Goal: Task Accomplishment & Management: Manage account settings

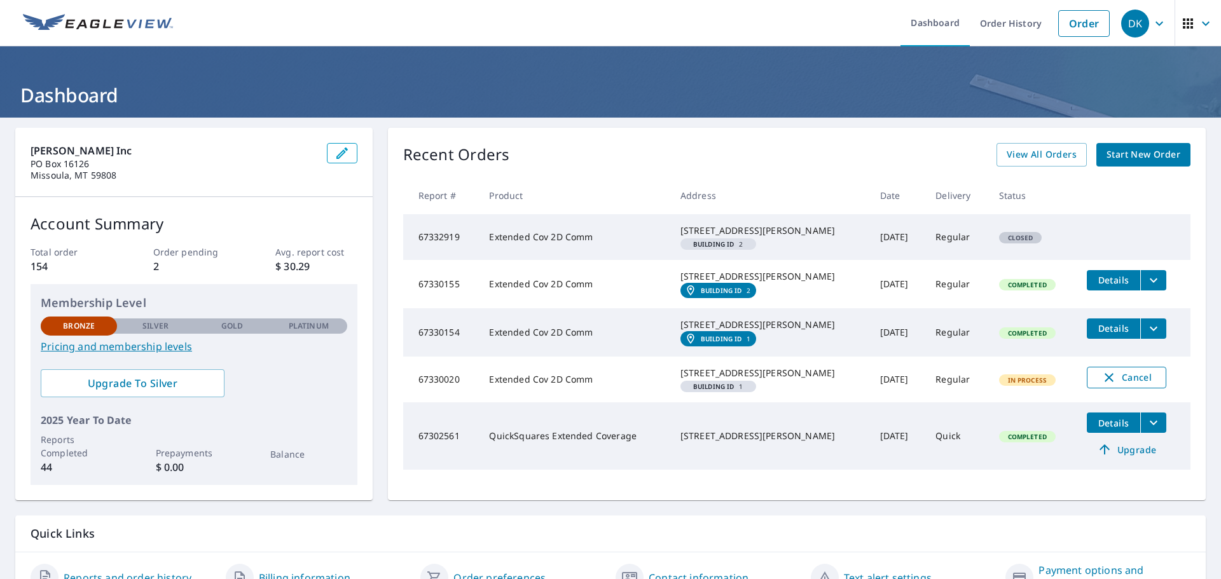
click at [1106, 385] on span "Cancel" at bounding box center [1126, 377] width 53 height 15
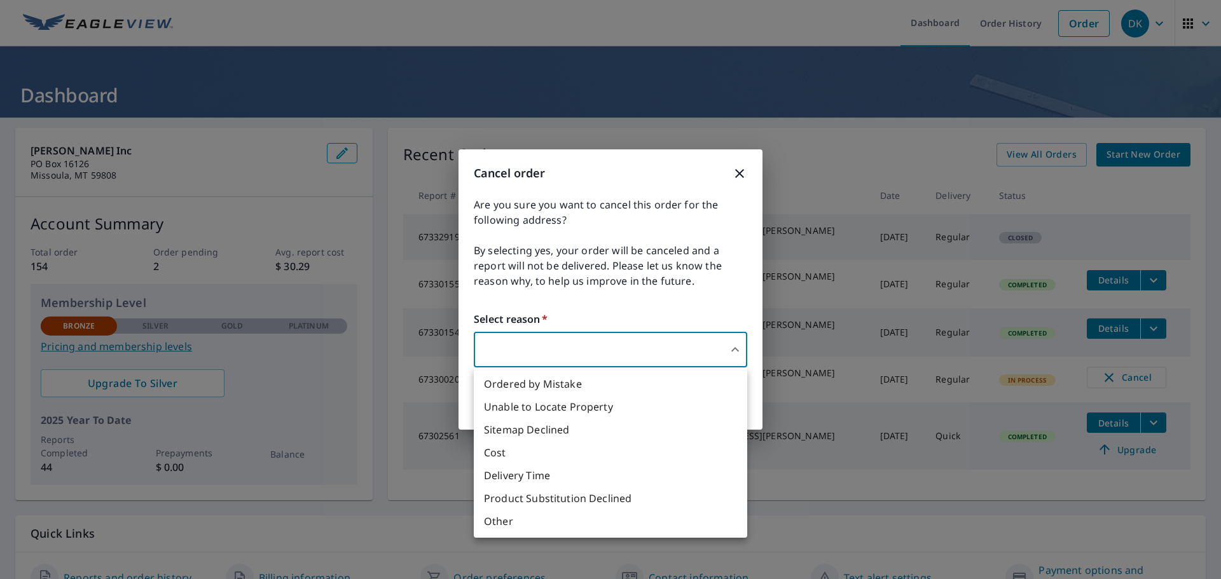
click at [618, 347] on body "DK DK Dashboard Order History Order DK Dashboard Khoury Inc PO Box 16126 Missou…" at bounding box center [610, 289] width 1221 height 579
click at [636, 394] on li "Ordered by Mistake" at bounding box center [610, 384] width 273 height 23
type input "30"
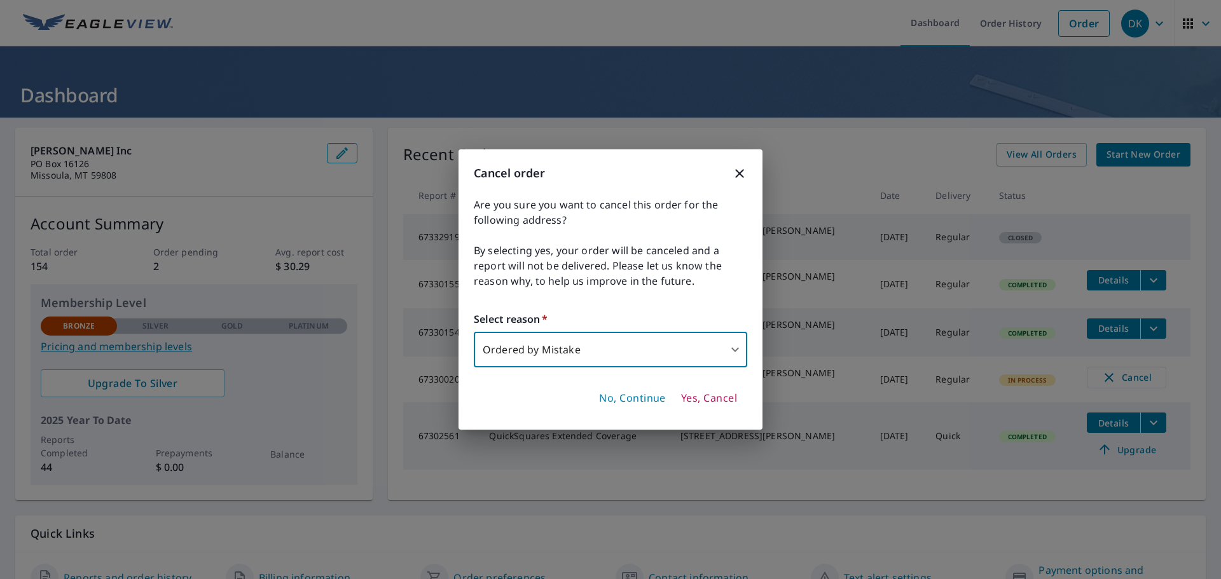
click at [696, 400] on span "Yes, Cancel" at bounding box center [709, 399] width 56 height 14
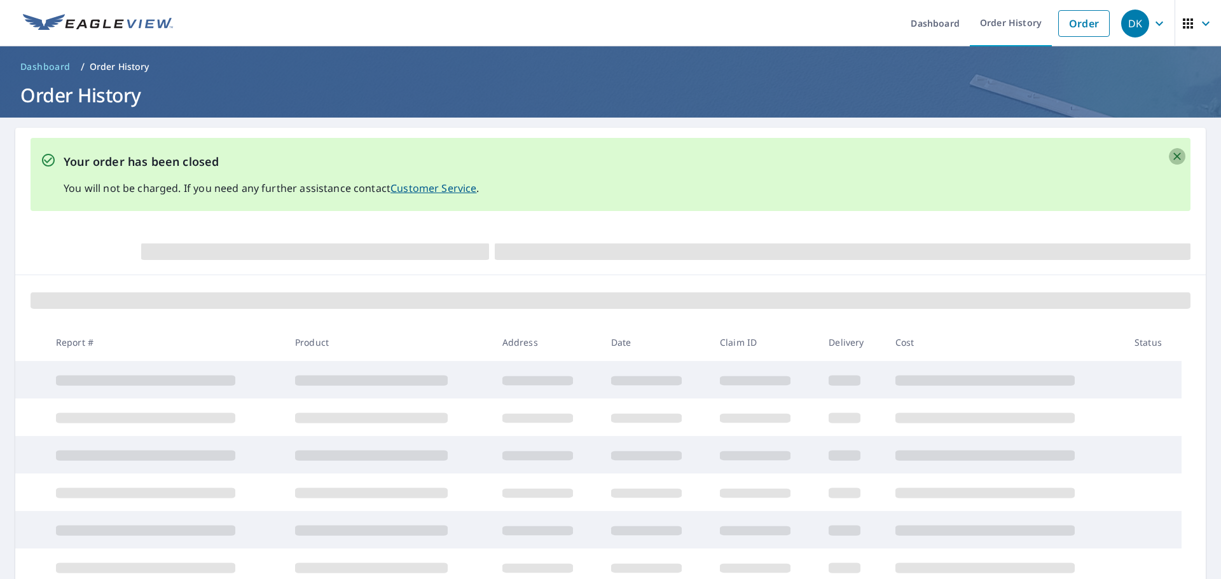
click at [1171, 155] on icon "Close" at bounding box center [1177, 156] width 13 height 13
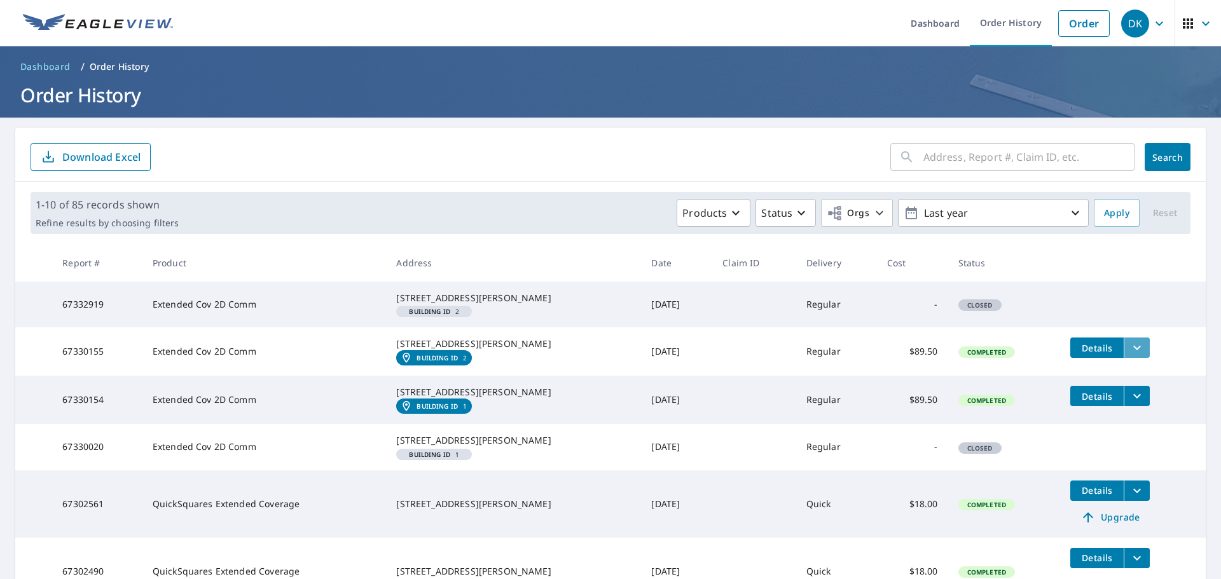
click at [1130, 356] on icon "filesDropdownBtn-67330155" at bounding box center [1137, 347] width 15 height 15
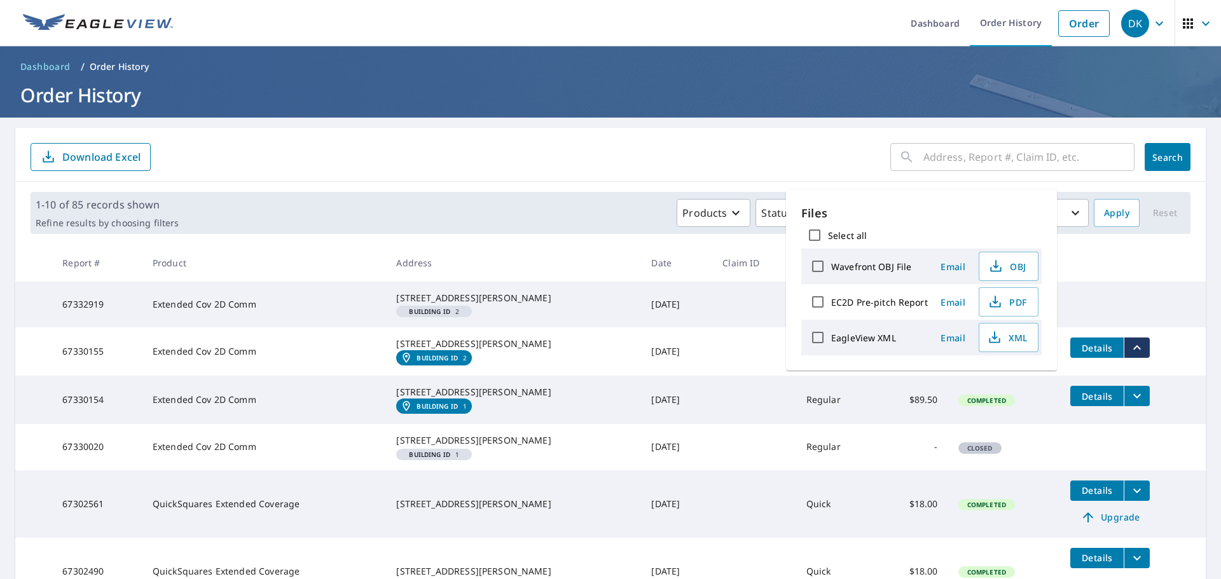
click at [455, 350] on div "1967 N 1st St Hamilton, MT 59840" at bounding box center [513, 344] width 235 height 13
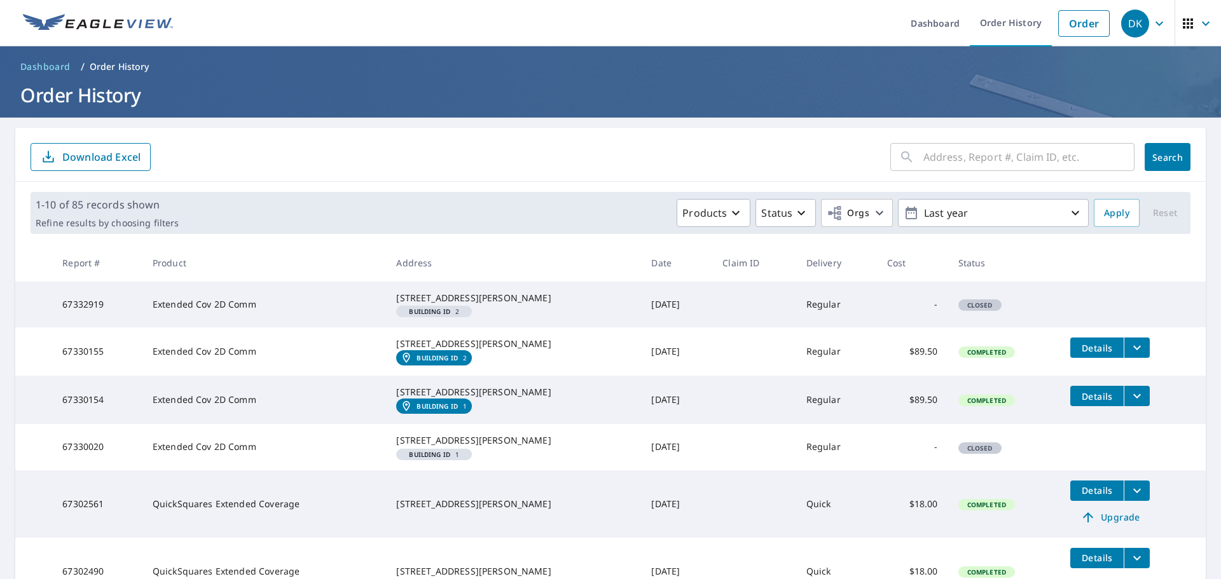
click at [446, 362] on em "Building ID" at bounding box center [437, 358] width 41 height 8
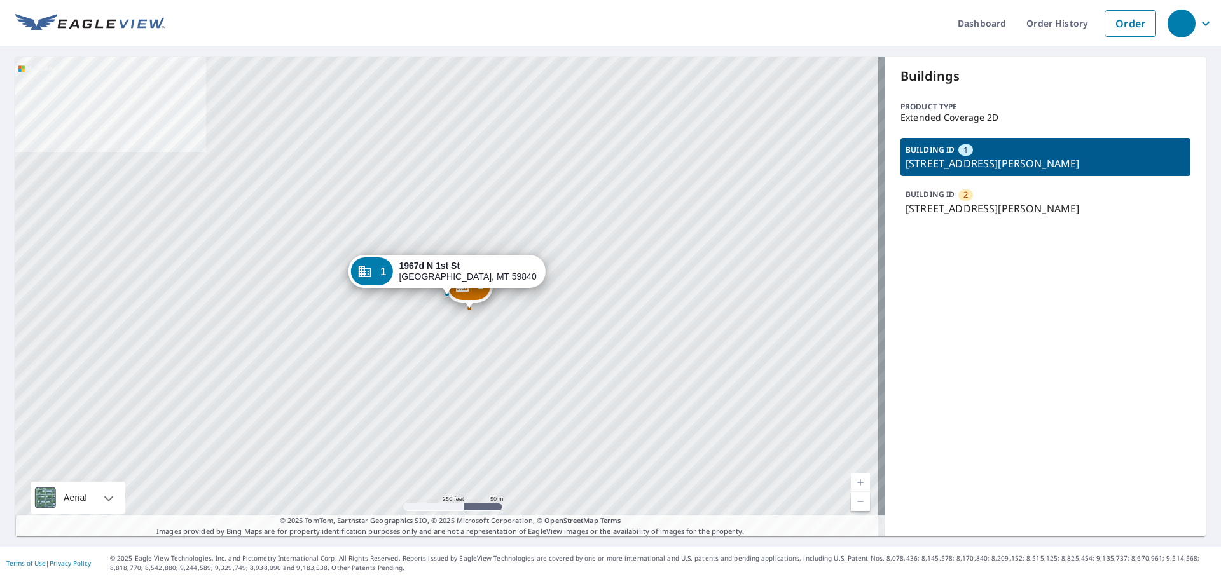
click at [936, 200] on p "BUILDING ID" at bounding box center [930, 194] width 49 height 11
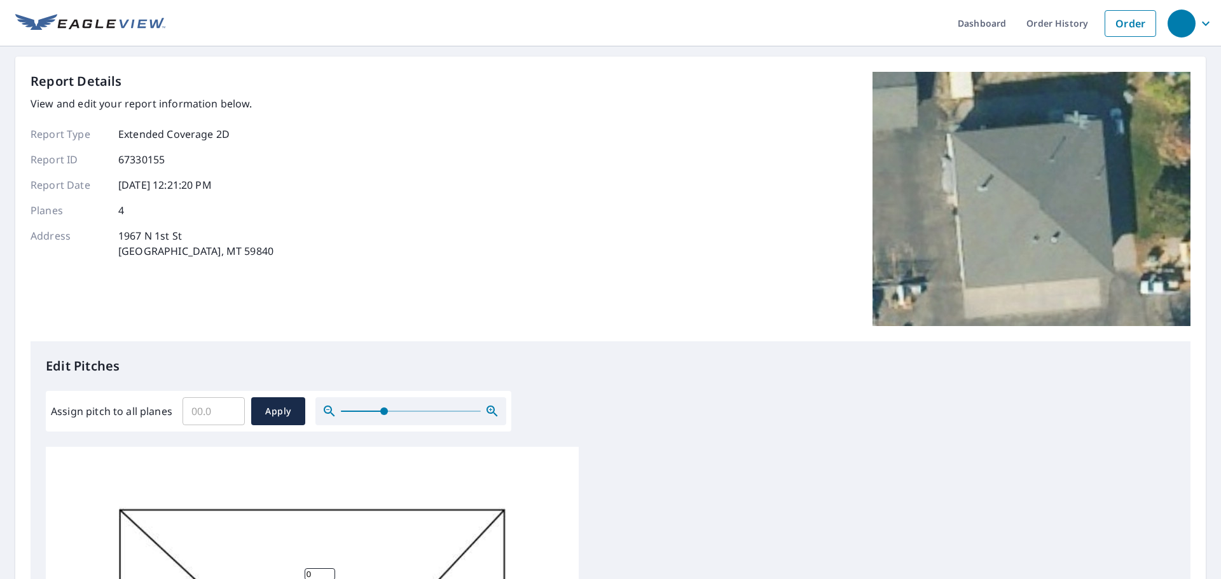
drag, startPoint x: 340, startPoint y: 412, endPoint x: 383, endPoint y: 416, distance: 42.8
click at [383, 415] on span at bounding box center [384, 412] width 8 height 8
click at [193, 415] on input "Assign pitch to all planes" at bounding box center [214, 412] width 62 height 36
type input "5"
click at [285, 417] on span "Apply" at bounding box center [278, 412] width 34 height 16
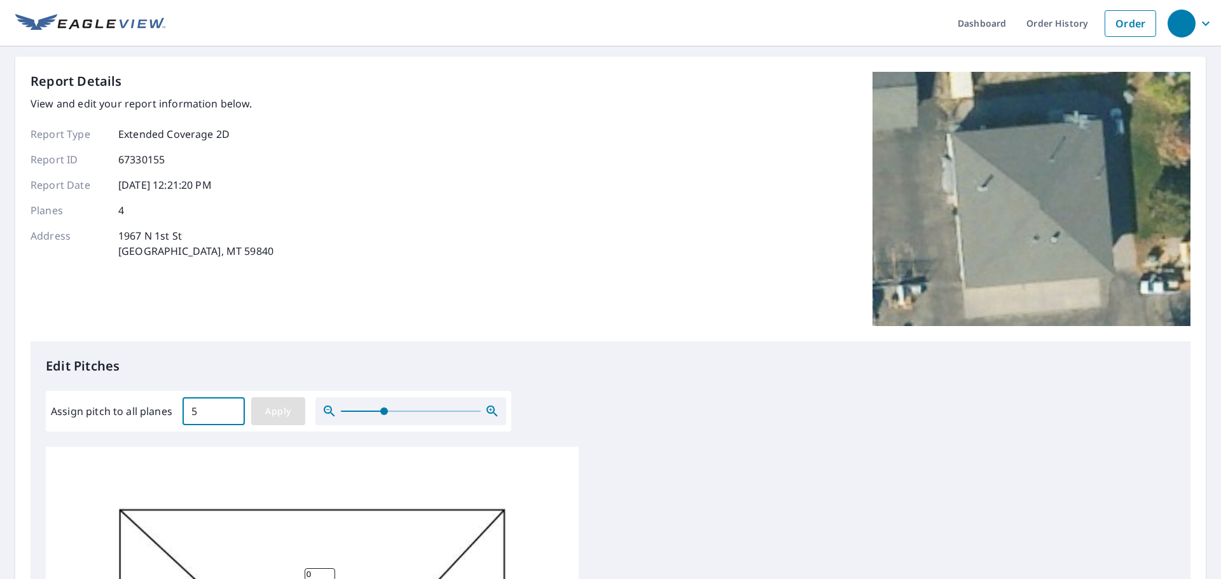
type input "5"
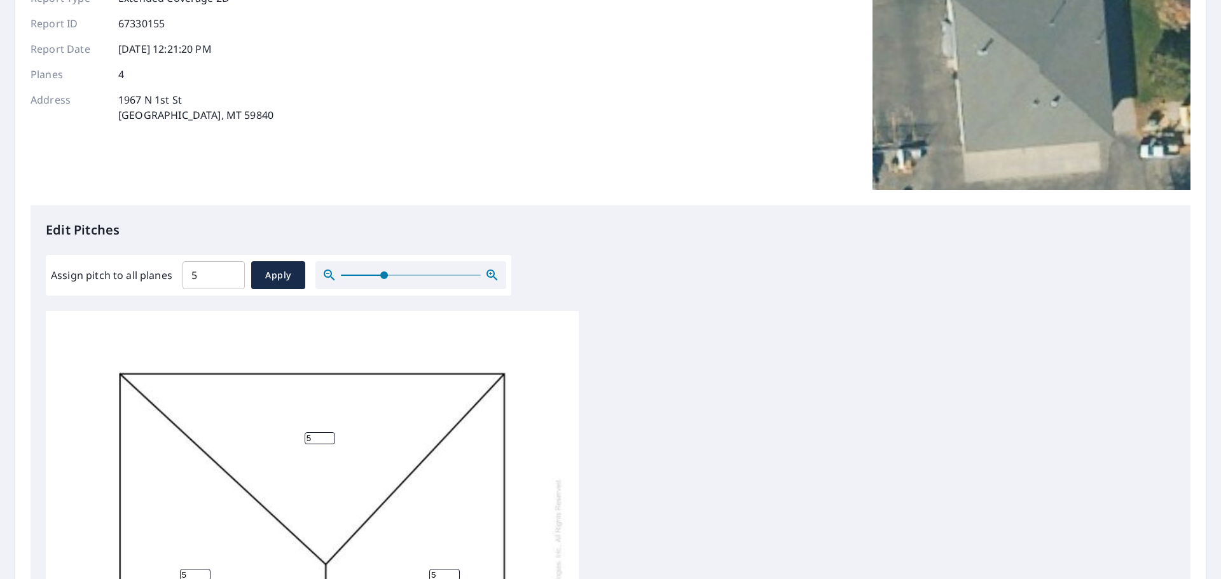
scroll to position [382, 0]
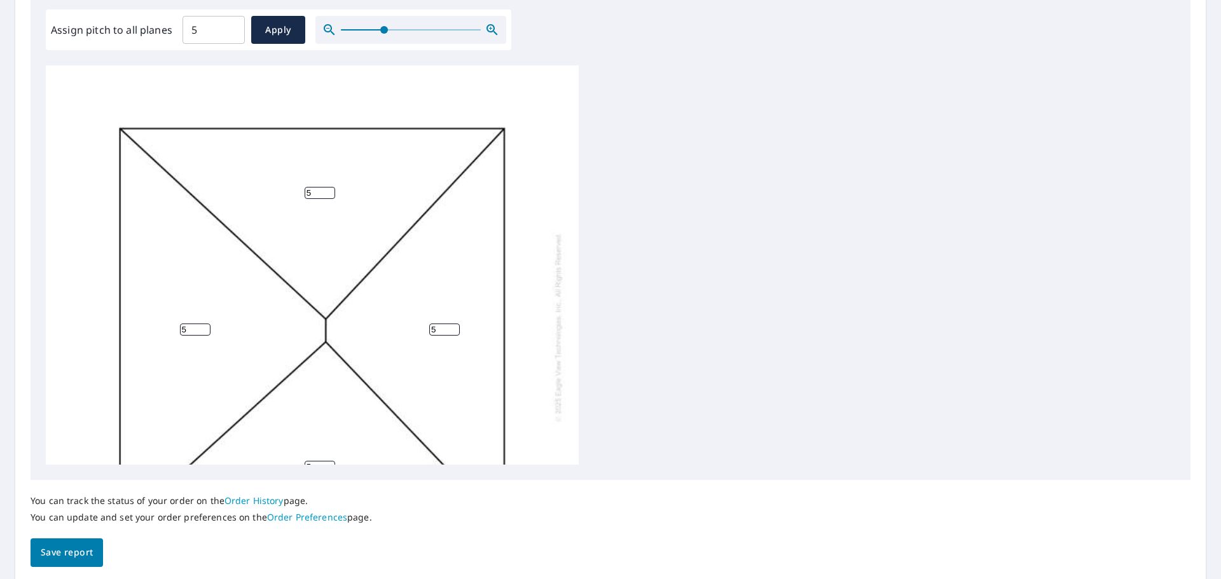
click at [73, 551] on span "Save report" at bounding box center [67, 553] width 52 height 16
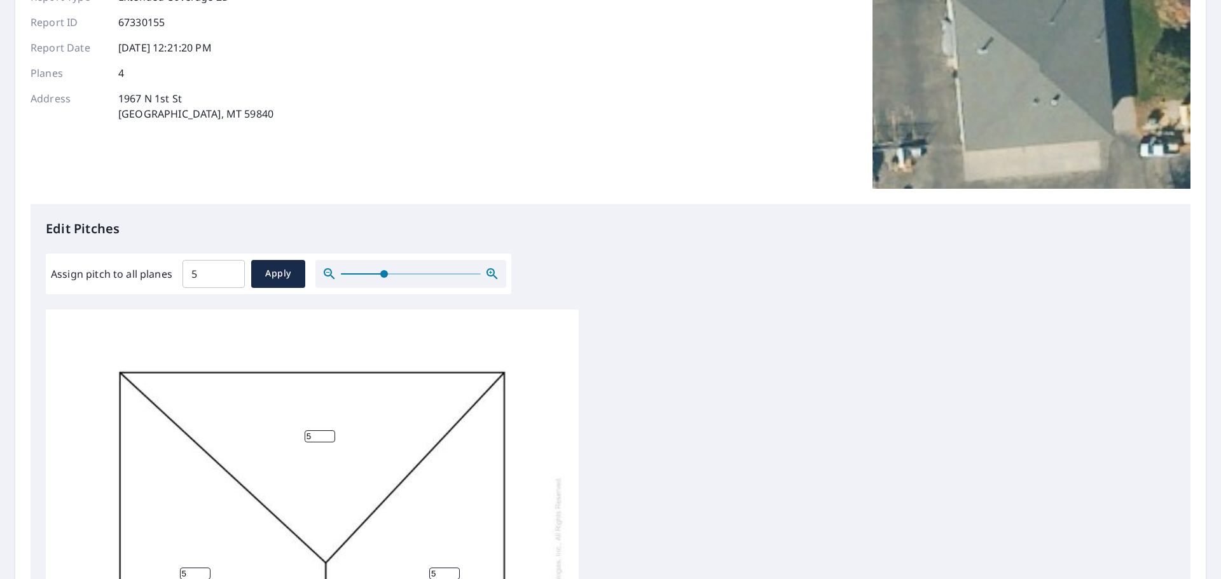
scroll to position [0, 0]
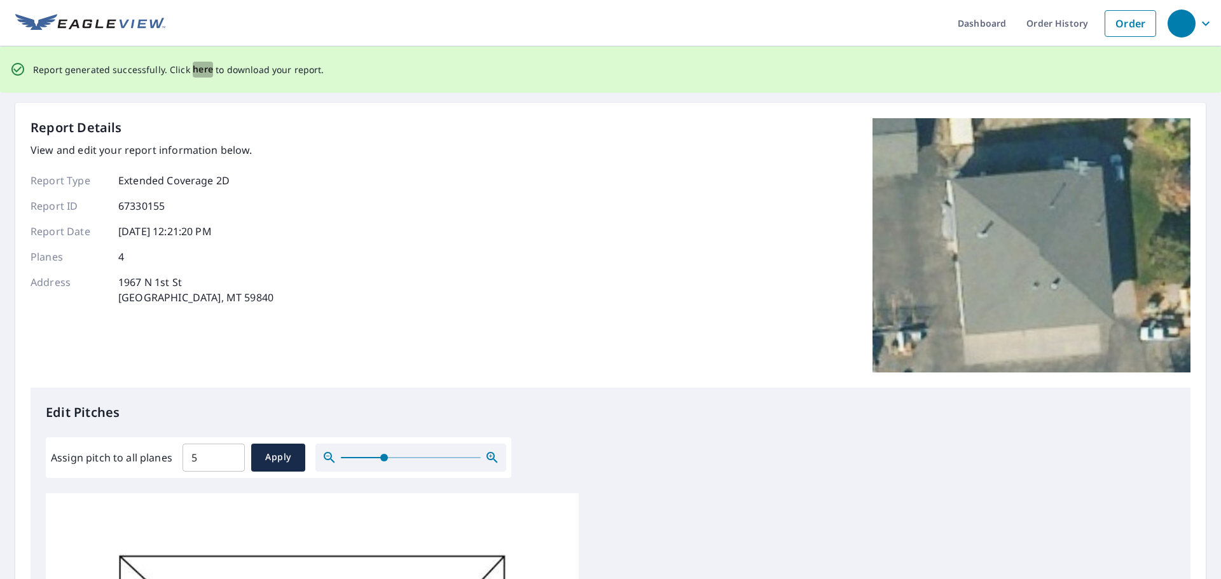
click at [193, 69] on span "here" at bounding box center [203, 70] width 21 height 16
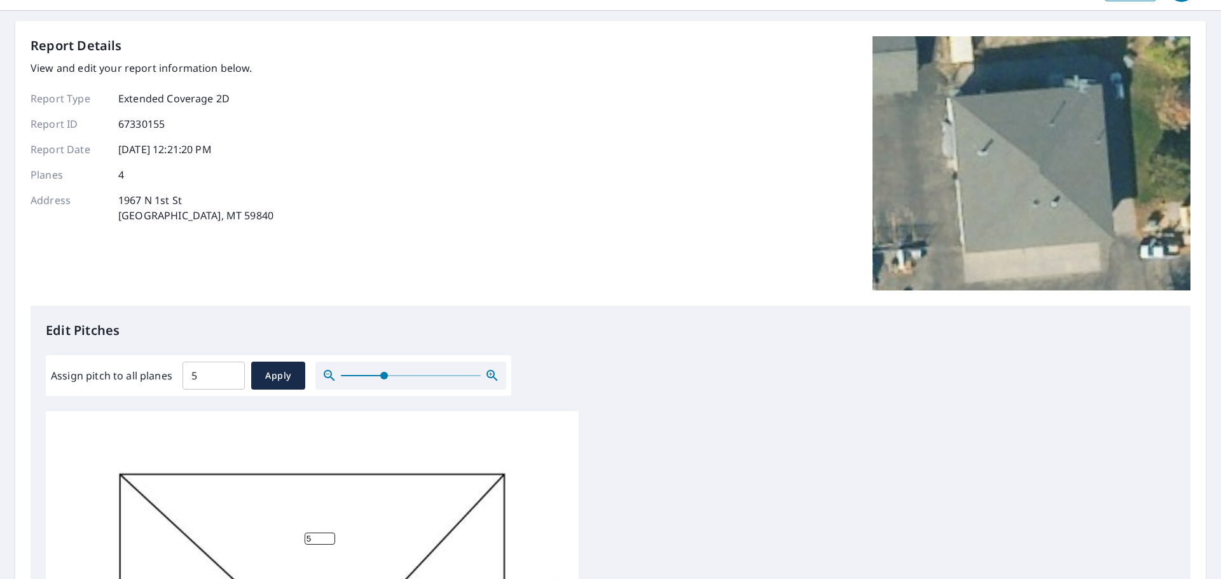
scroll to position [64, 0]
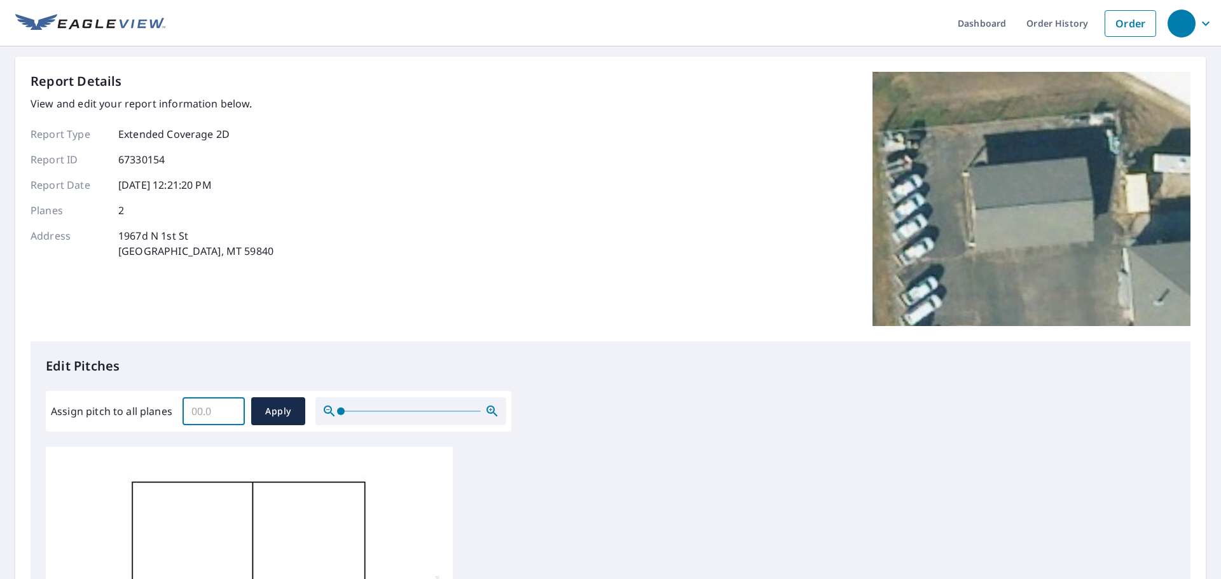
click at [201, 419] on input "Assign pitch to all planes" at bounding box center [214, 412] width 62 height 36
type input "6"
click at [287, 412] on span "Apply" at bounding box center [278, 412] width 34 height 16
type input "6"
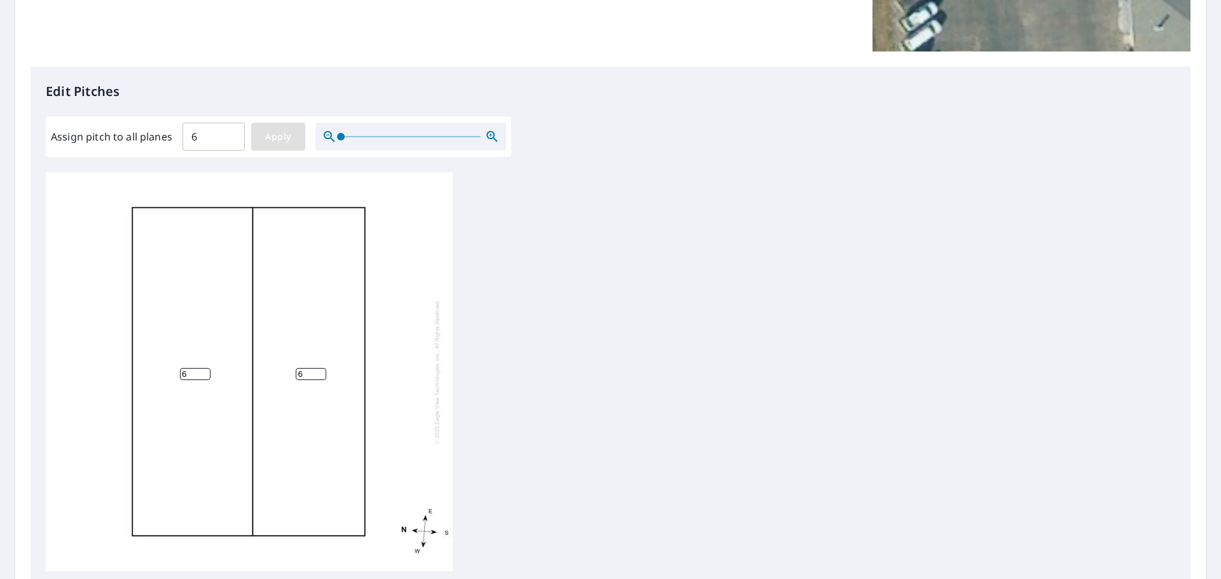
scroll to position [237, 0]
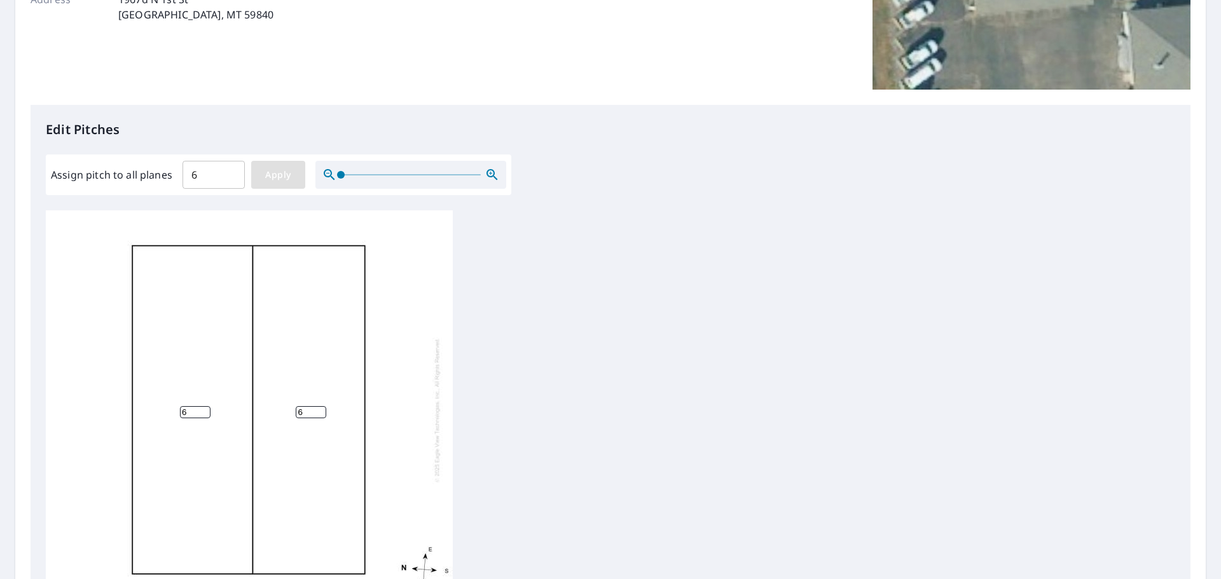
click at [276, 177] on span "Apply" at bounding box center [278, 175] width 34 height 16
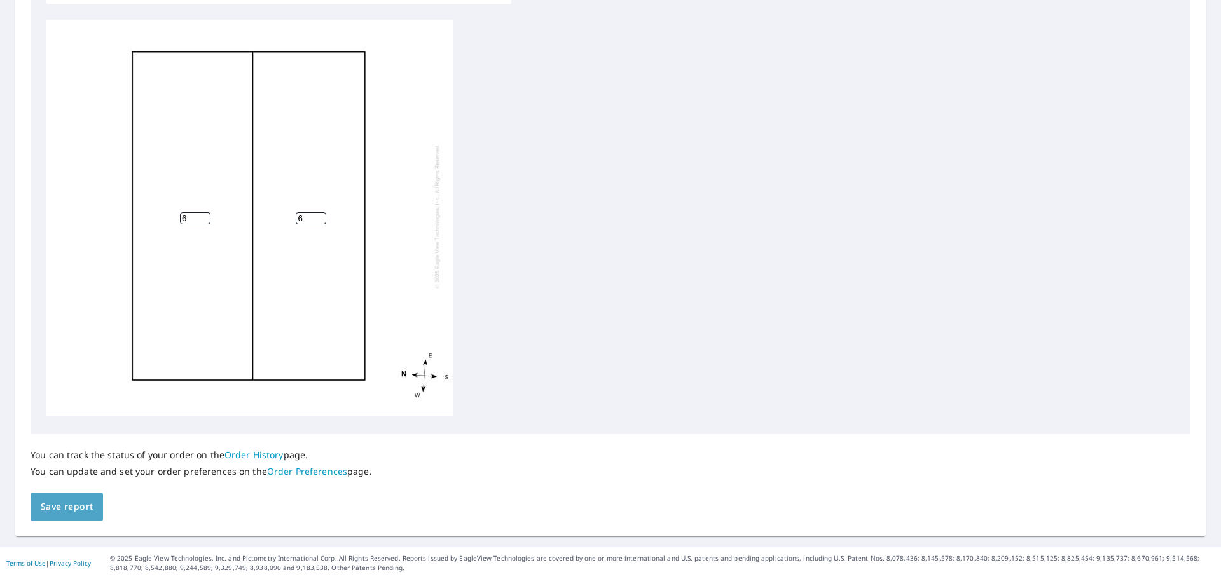
click at [55, 501] on span "Save report" at bounding box center [67, 507] width 52 height 16
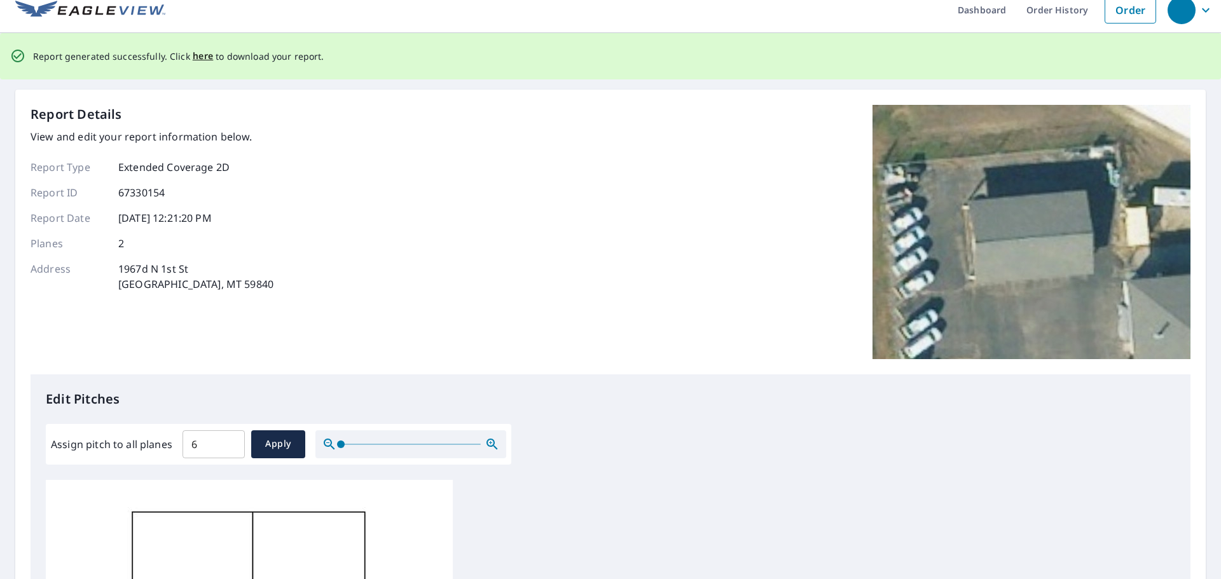
scroll to position [0, 0]
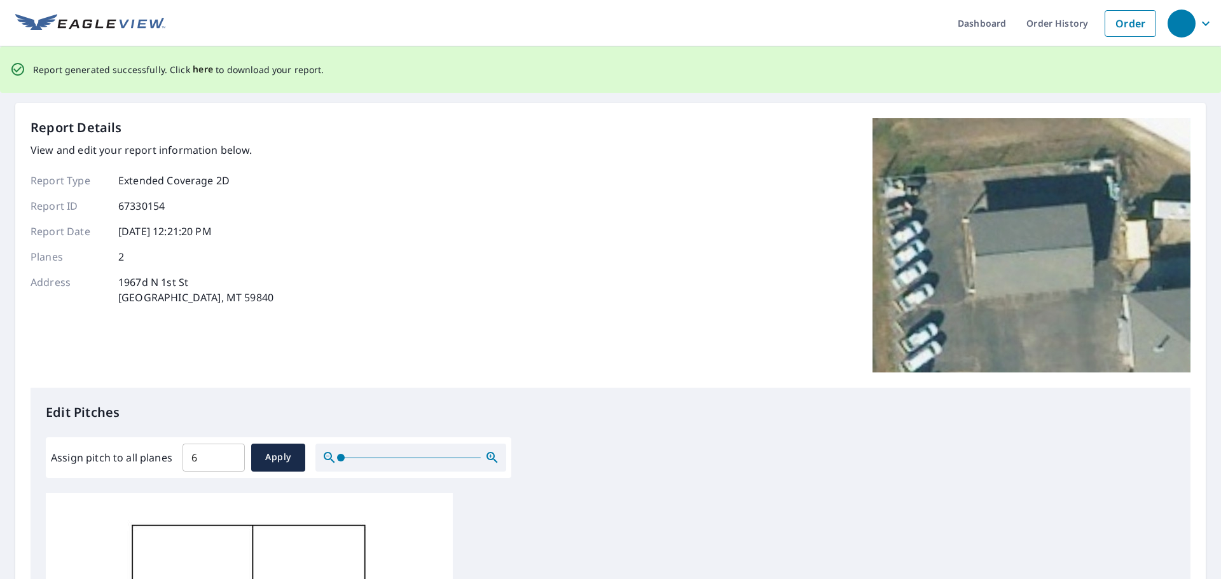
click at [198, 67] on span "here" at bounding box center [203, 70] width 21 height 16
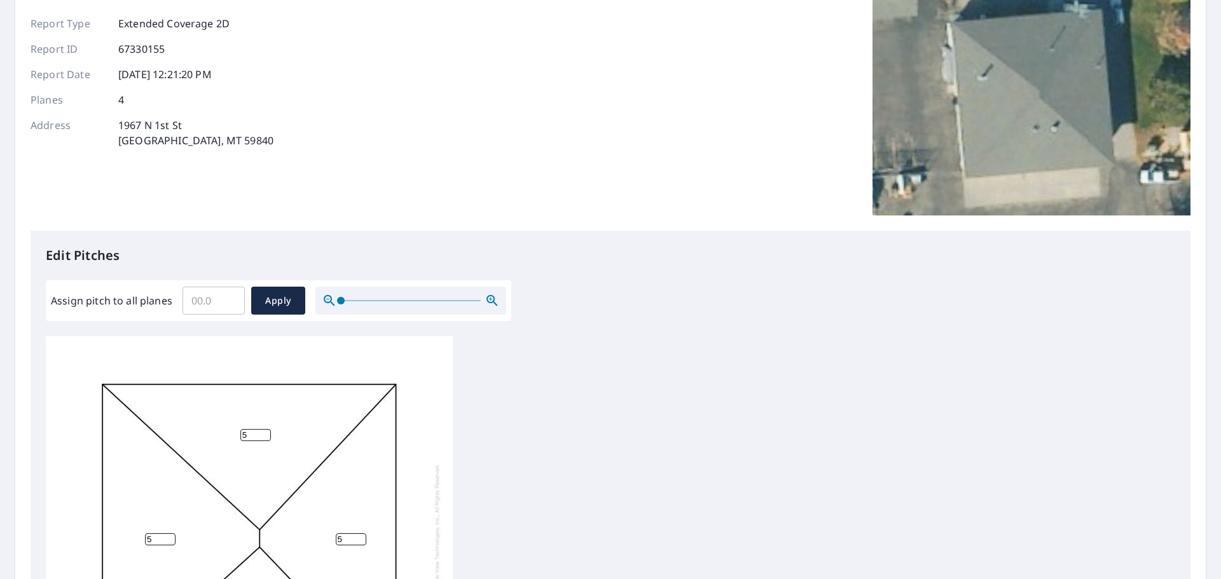
scroll to position [427, 0]
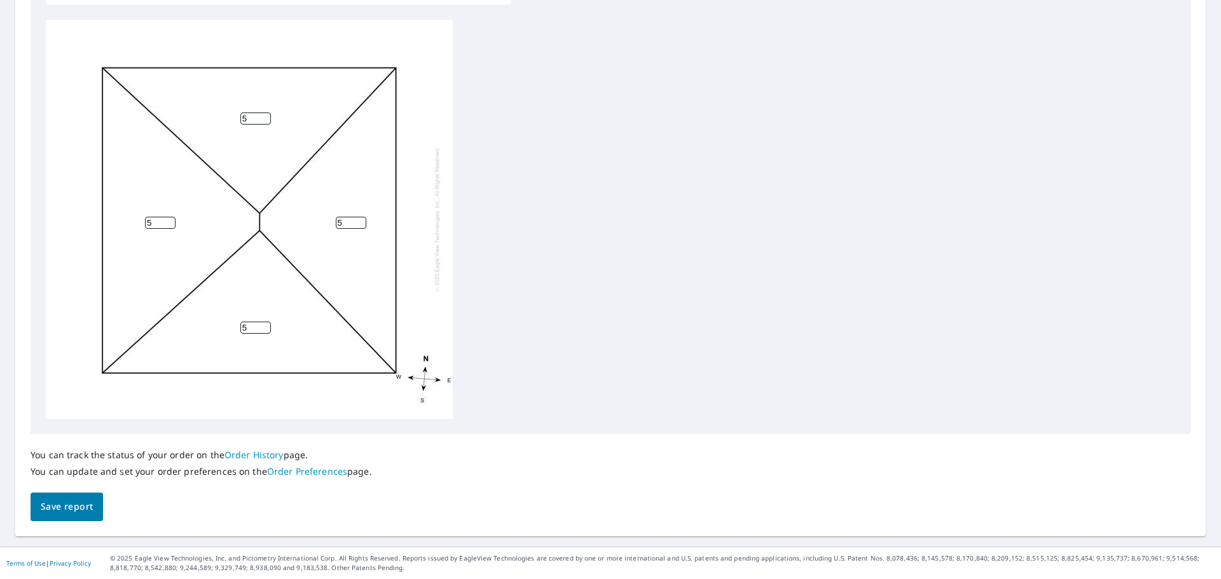
click at [73, 505] on span "Save report" at bounding box center [67, 507] width 52 height 16
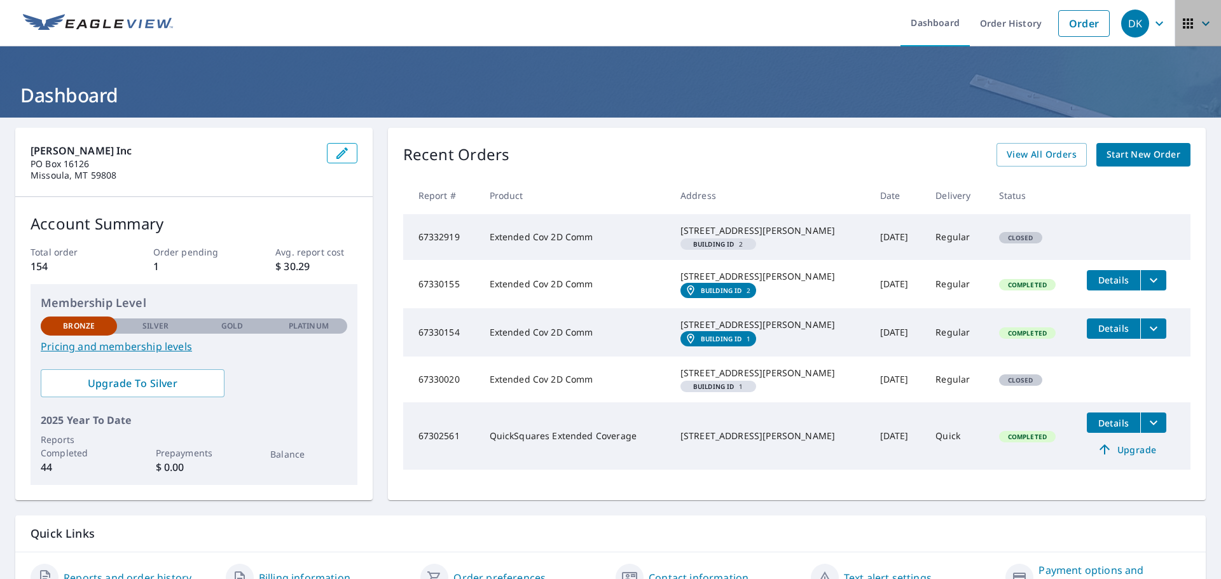
click at [1202, 23] on icon "button" at bounding box center [1206, 23] width 8 height 4
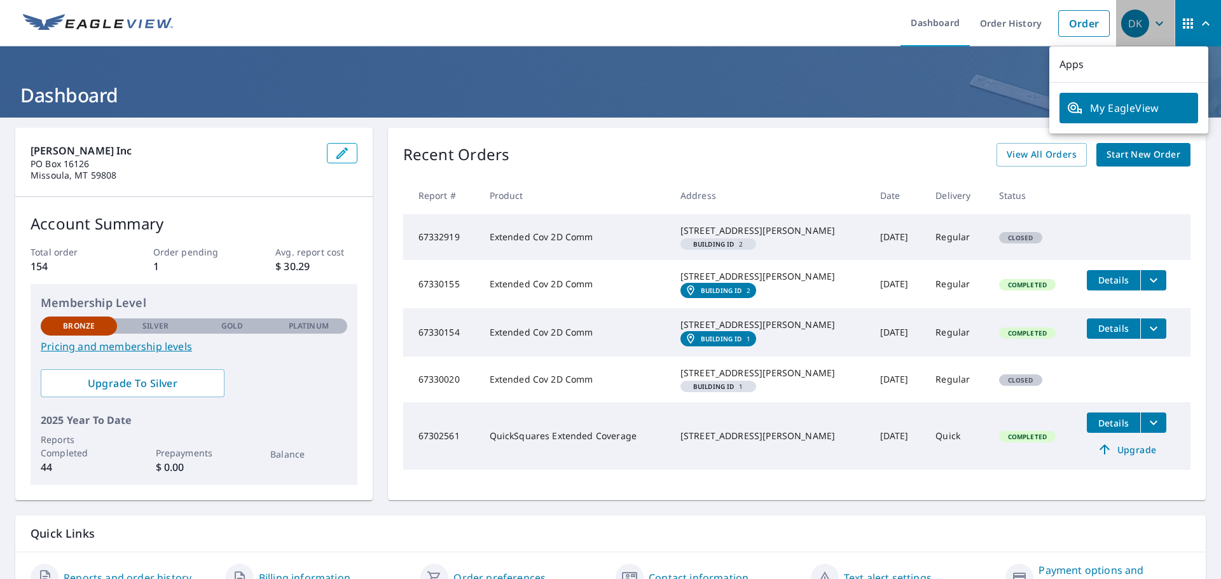
click at [1152, 25] on icon "button" at bounding box center [1159, 23] width 15 height 15
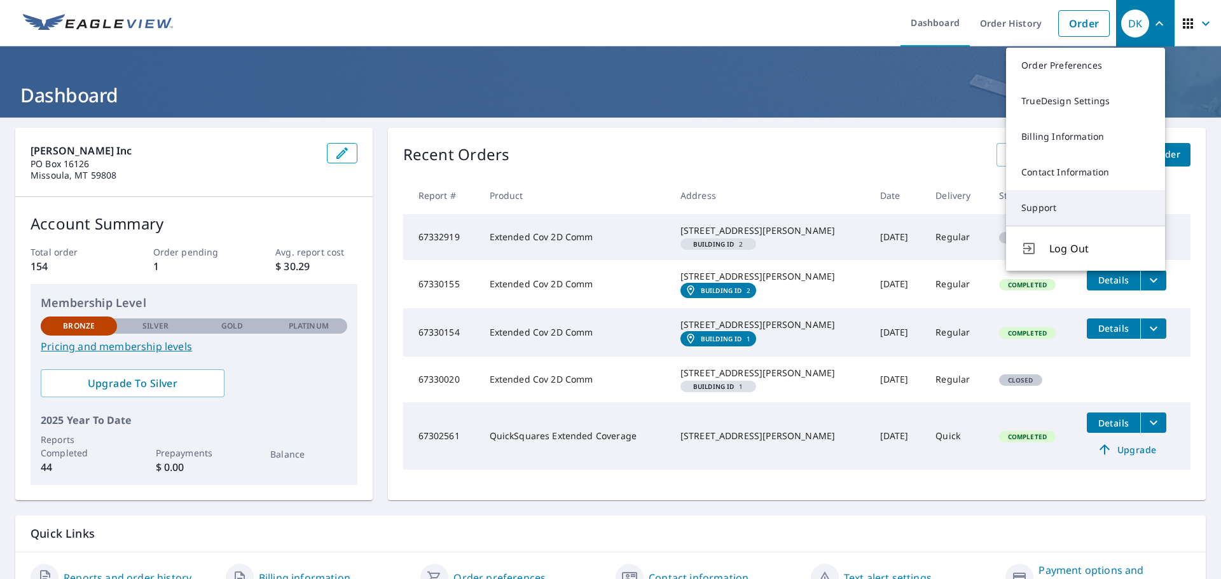
click at [1034, 206] on link "Support" at bounding box center [1085, 208] width 159 height 36
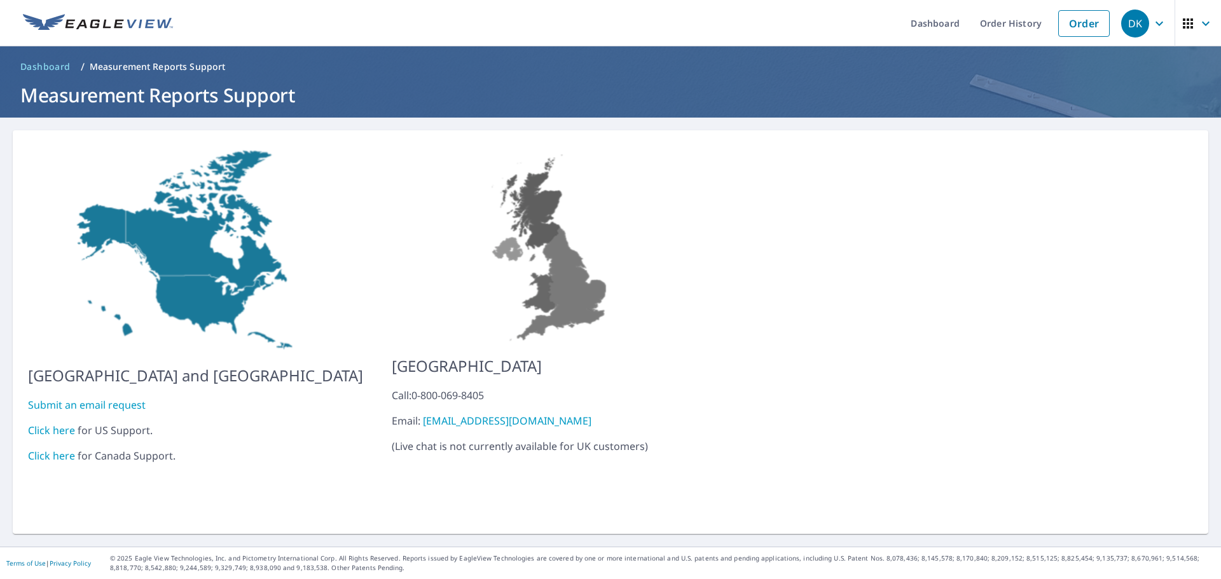
click at [59, 424] on link "Click here" at bounding box center [51, 431] width 47 height 14
click at [1006, 22] on link "Order History" at bounding box center [1011, 23] width 82 height 46
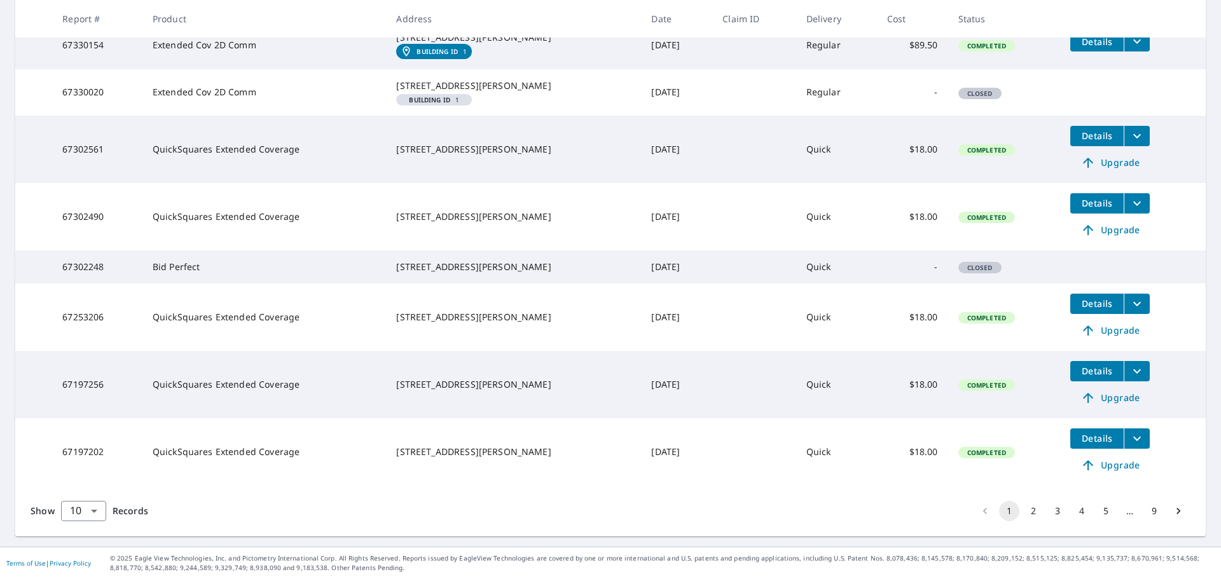
scroll to position [419, 0]
click at [1048, 509] on button "3" at bounding box center [1058, 511] width 20 height 20
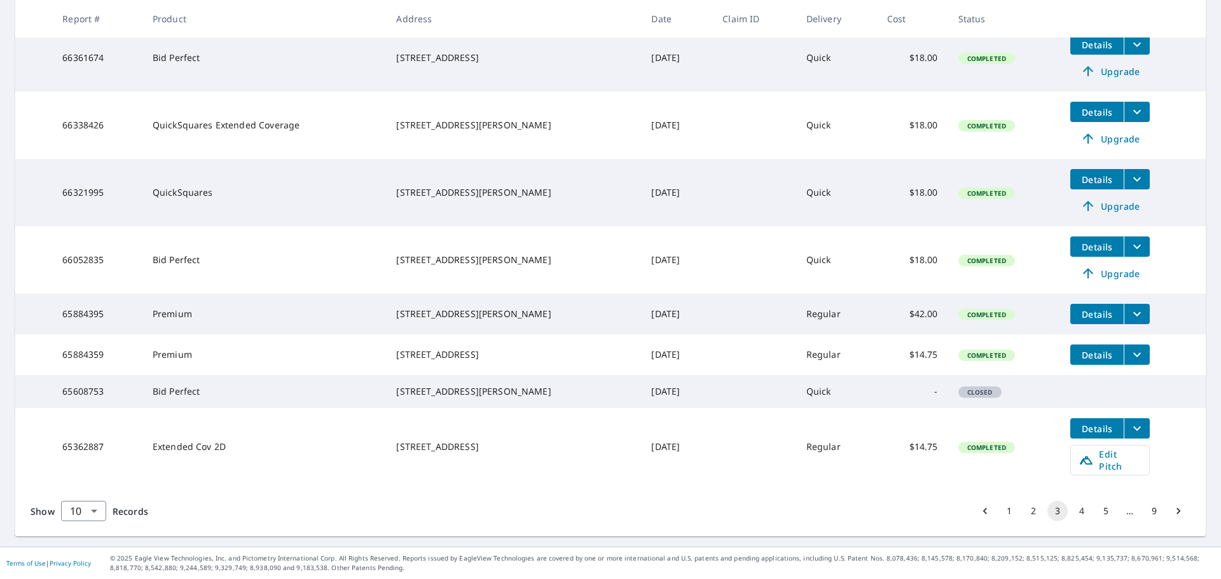
scroll to position [382, 0]
click at [999, 509] on button "1" at bounding box center [1009, 511] width 20 height 20
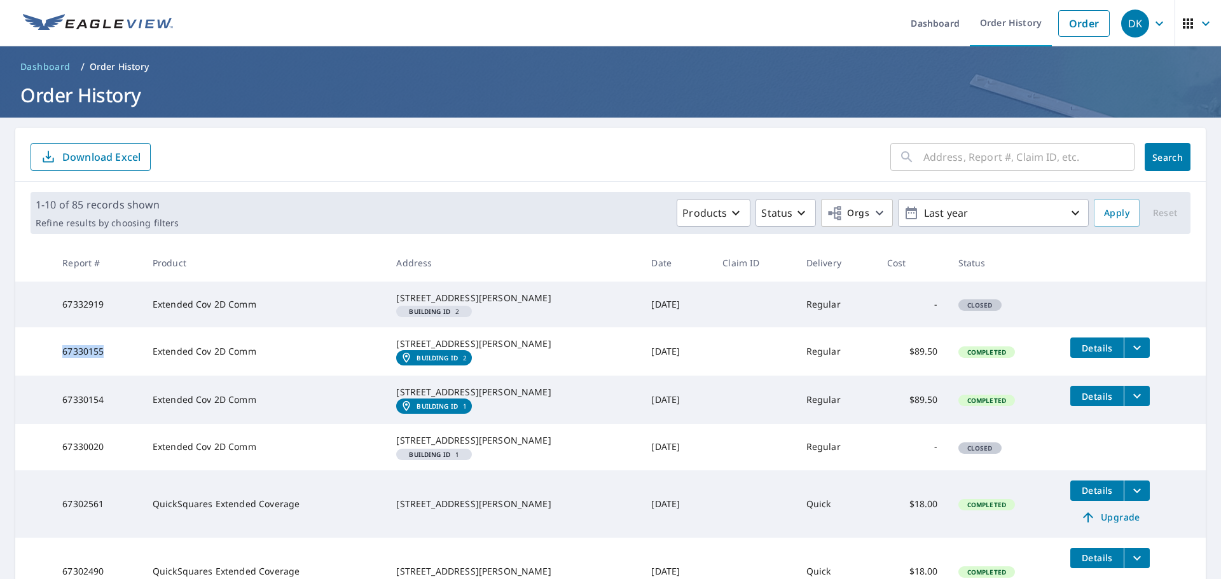
drag, startPoint x: 63, startPoint y: 368, endPoint x: 111, endPoint y: 370, distance: 47.7
click at [111, 370] on td "67330155" at bounding box center [97, 352] width 90 height 48
copy td "67330155"
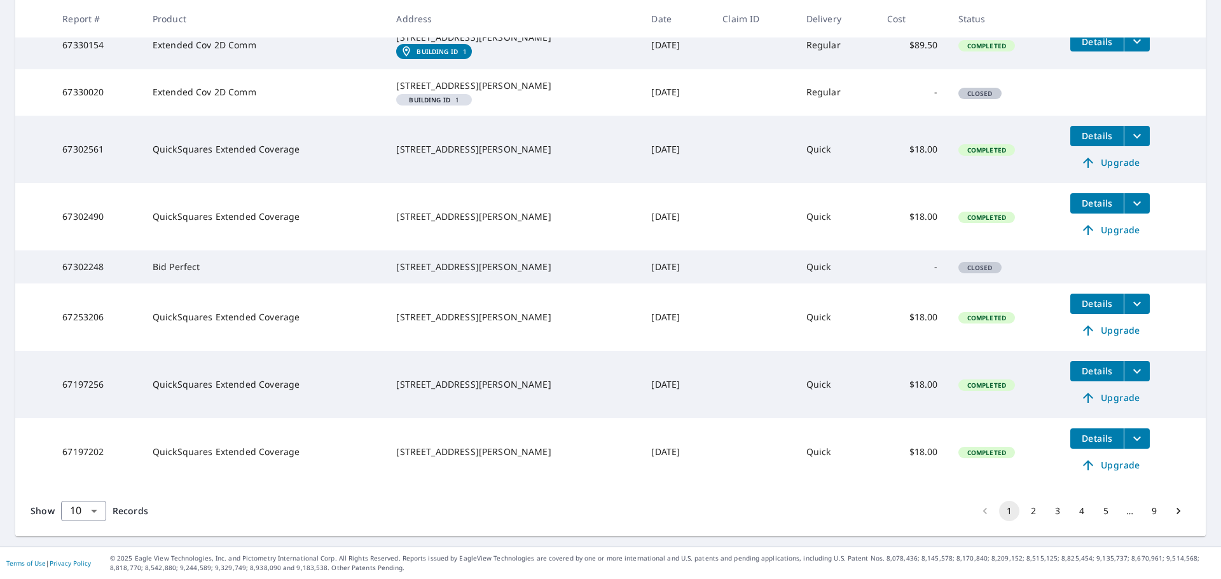
scroll to position [419, 0]
click at [1023, 512] on button "2" at bounding box center [1033, 511] width 20 height 20
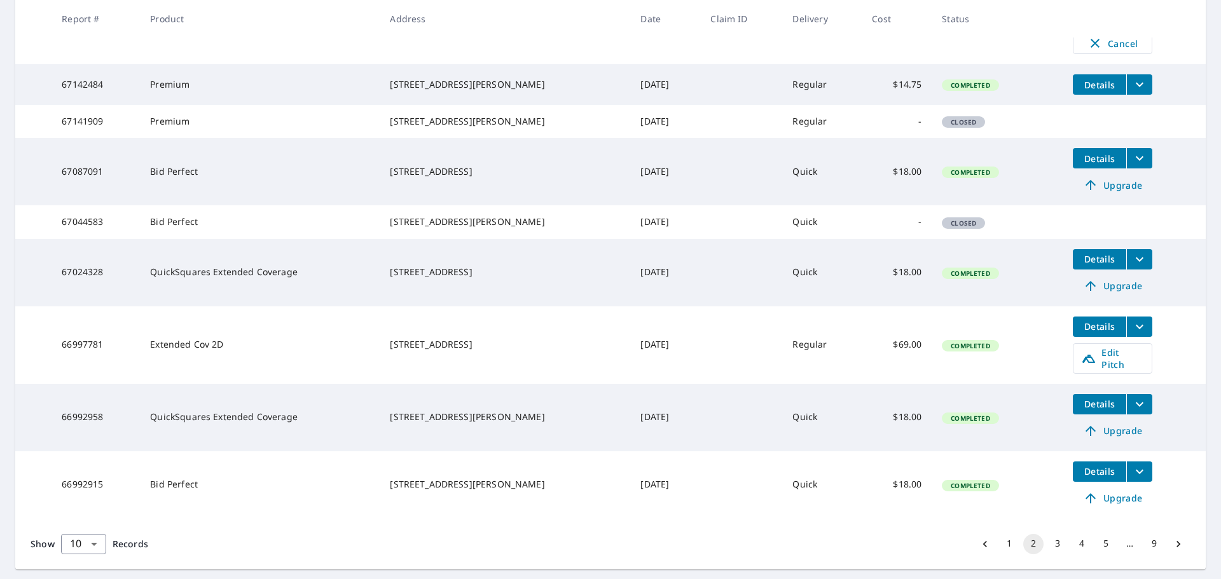
scroll to position [409, 0]
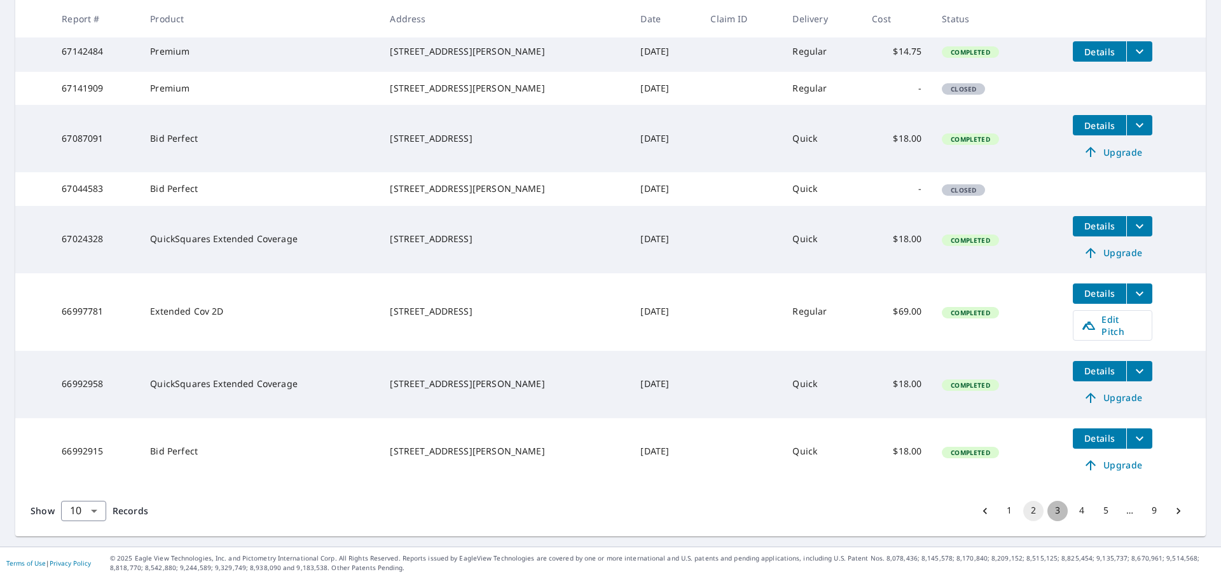
click at [1048, 512] on button "3" at bounding box center [1058, 511] width 20 height 20
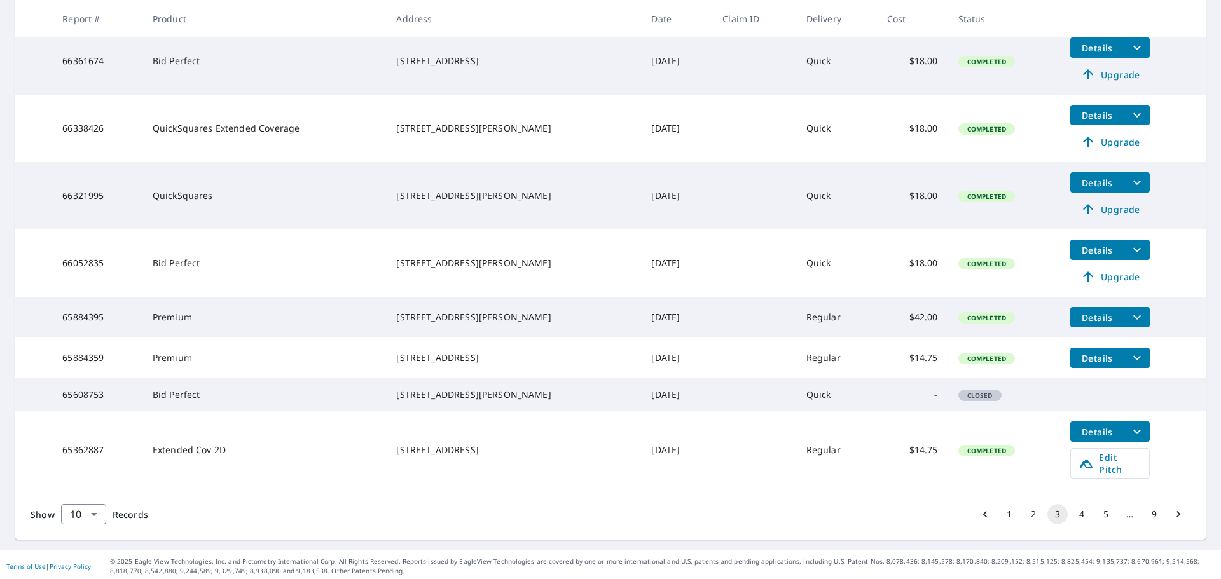
scroll to position [382, 0]
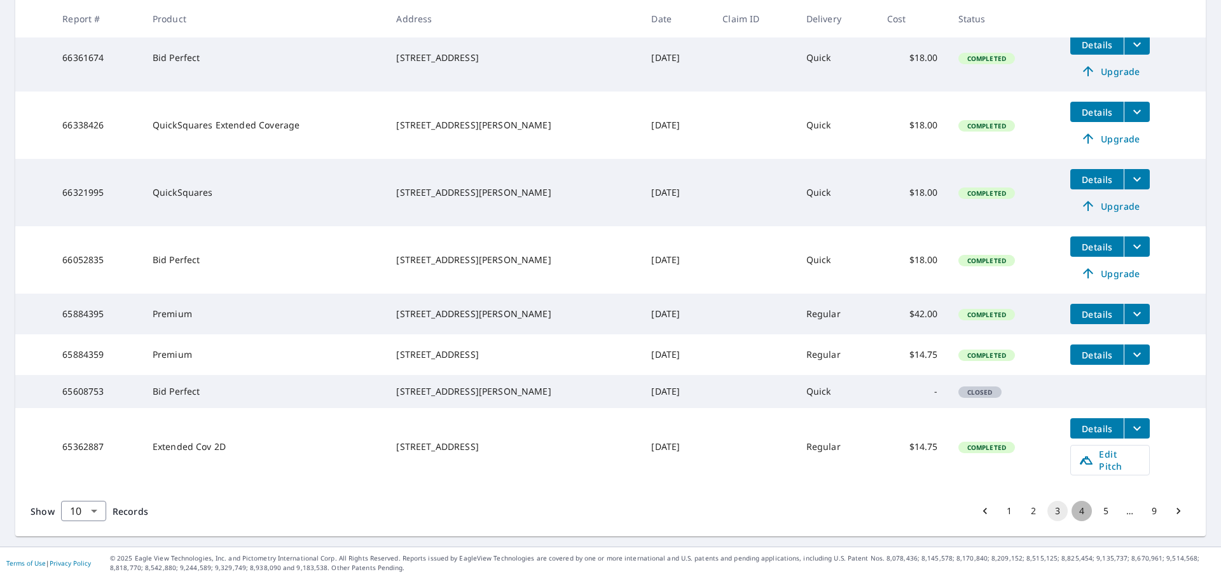
click at [1072, 514] on button "4" at bounding box center [1082, 511] width 20 height 20
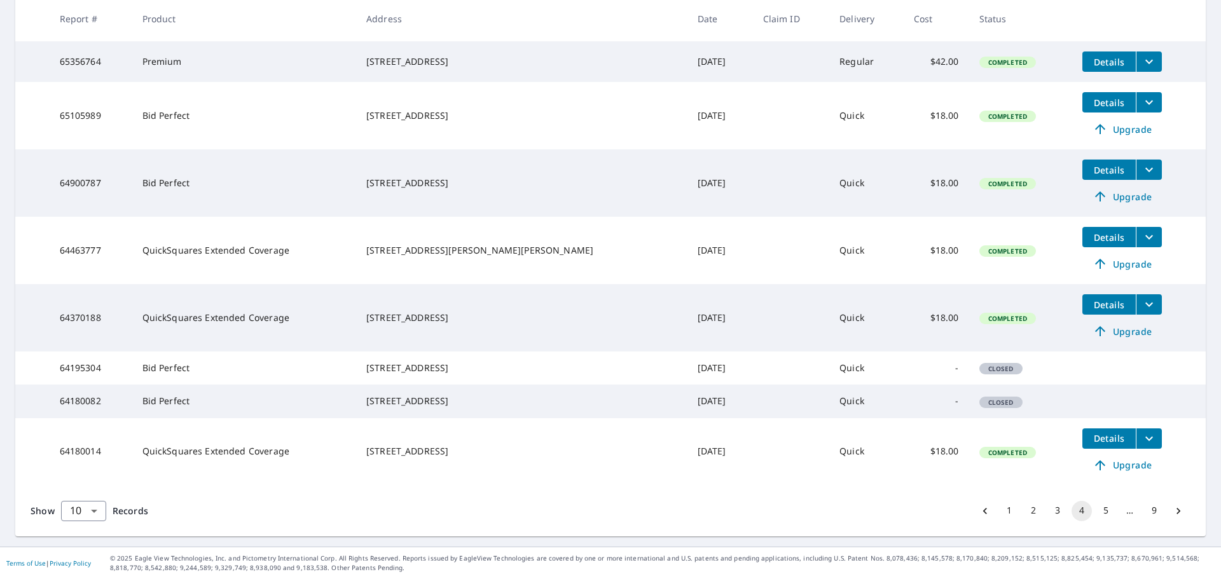
scroll to position [362, 0]
click at [1096, 513] on button "5" at bounding box center [1106, 511] width 20 height 20
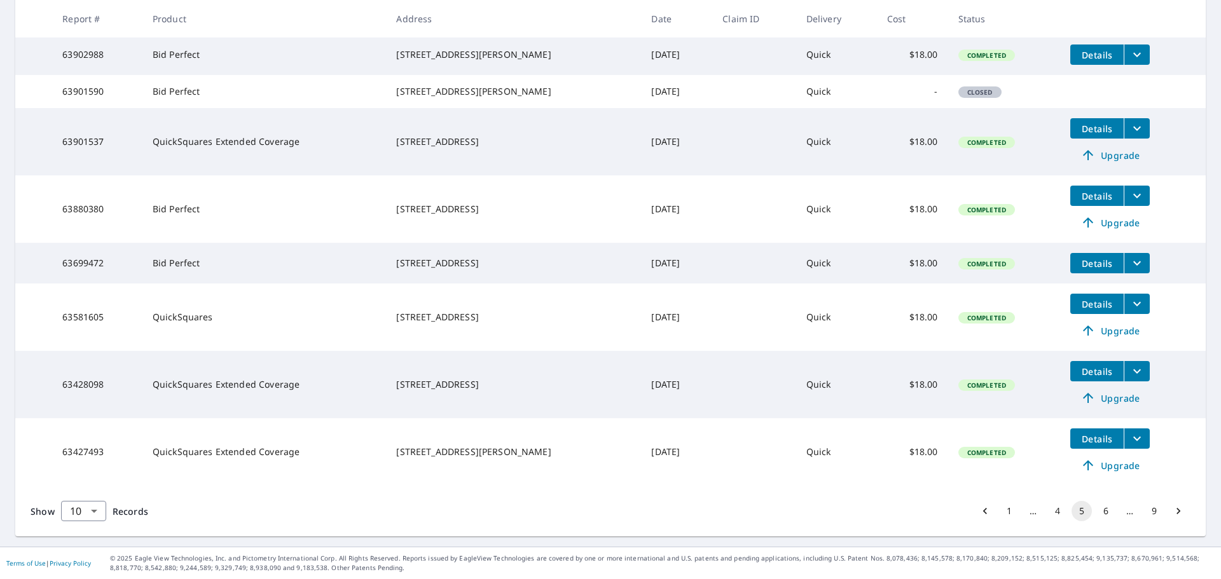
scroll to position [384, 0]
click at [1097, 509] on button "6" at bounding box center [1106, 511] width 20 height 20
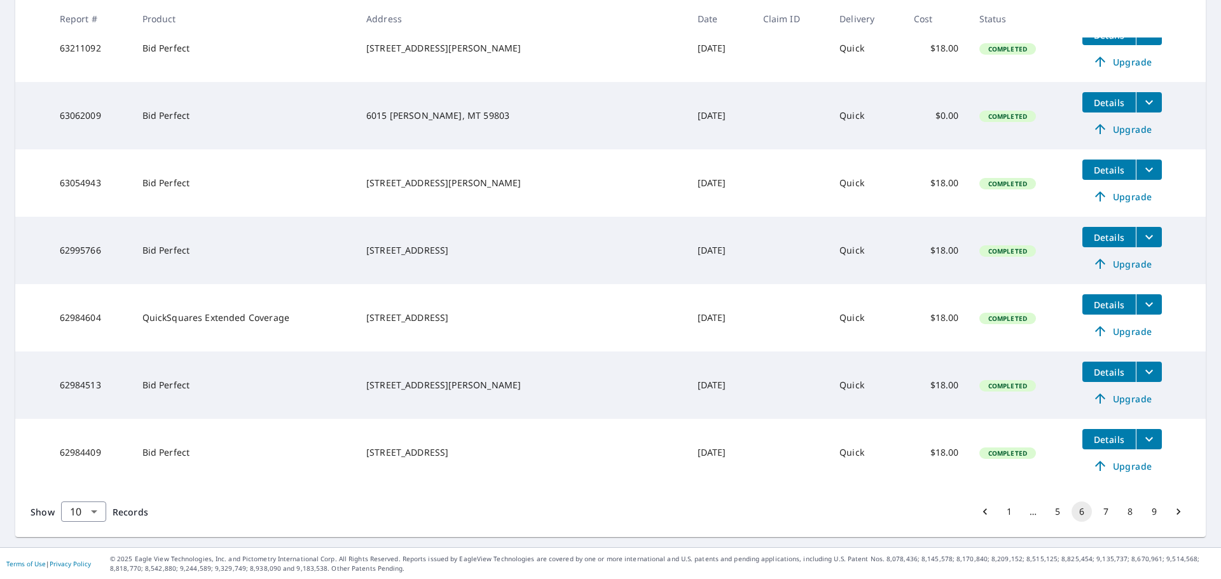
scroll to position [470, 0]
click at [1096, 513] on button "7" at bounding box center [1106, 511] width 20 height 20
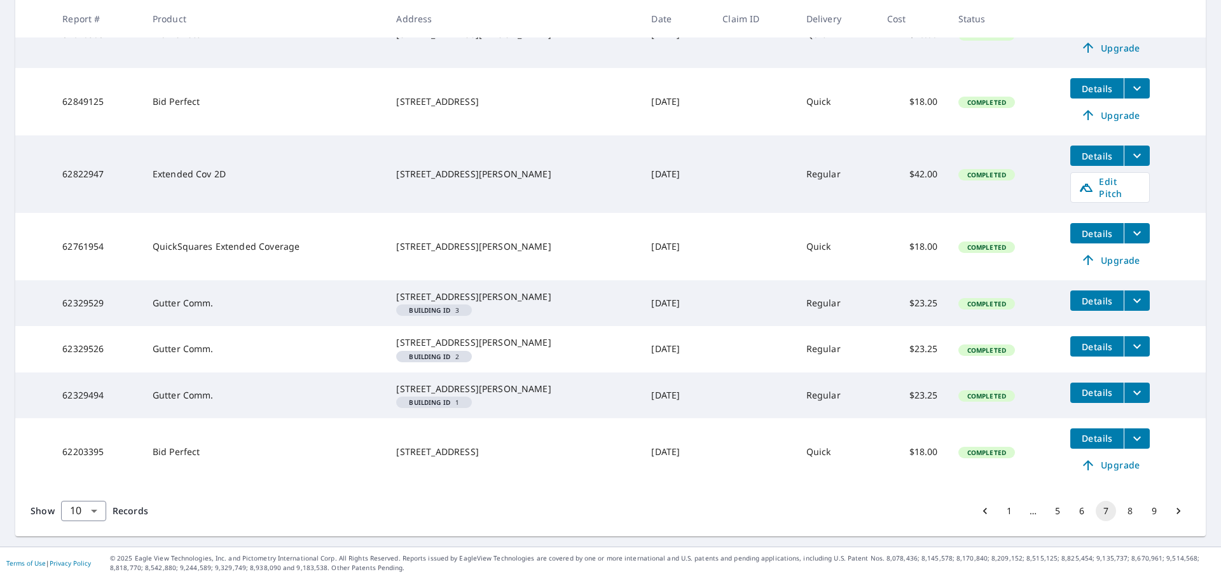
scroll to position [445, 0]
click at [1048, 516] on button "5" at bounding box center [1058, 511] width 20 height 20
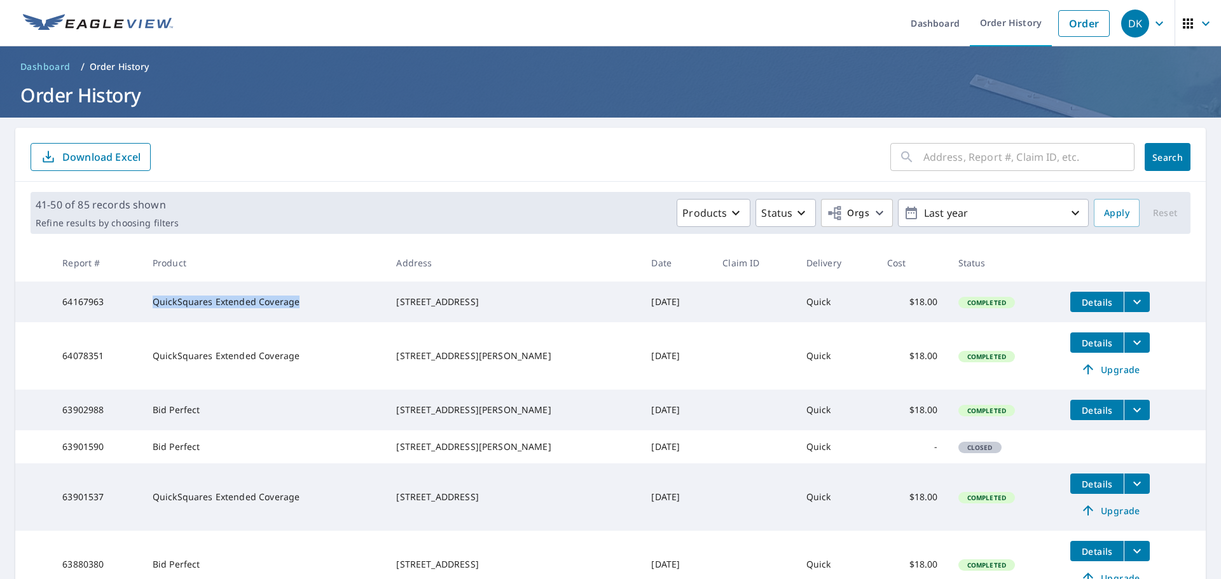
drag, startPoint x: 157, startPoint y: 305, endPoint x: 298, endPoint y: 303, distance: 140.6
click at [298, 303] on td "QuickSquares Extended Coverage" at bounding box center [264, 302] width 244 height 41
copy td "QuickSquares Extended Coverage"
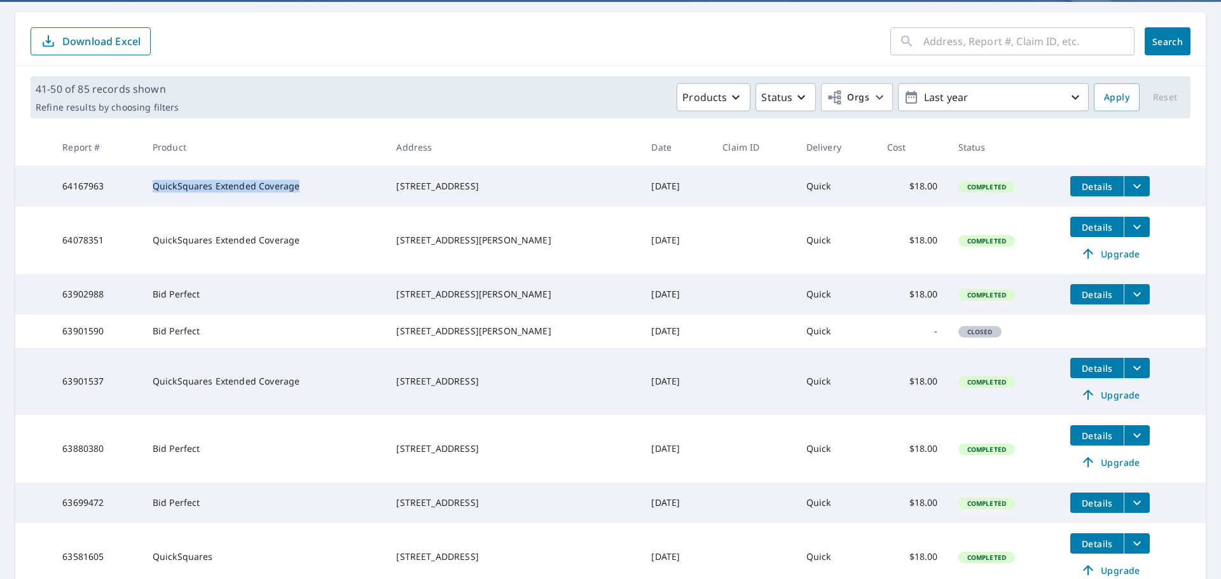
scroll to position [384, 0]
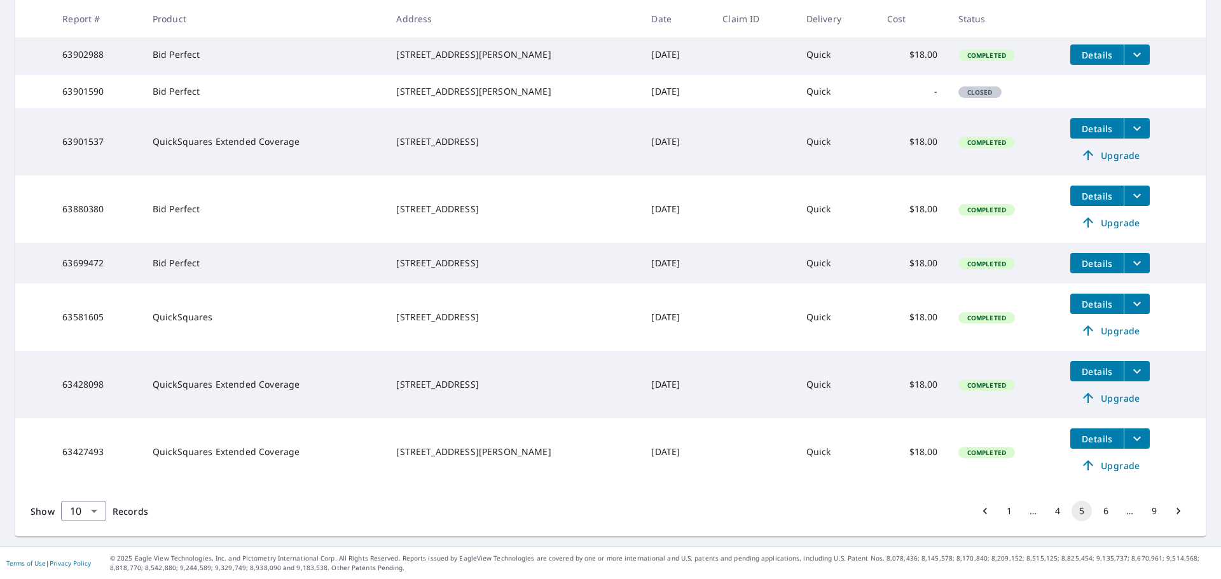
click at [999, 511] on button "1" at bounding box center [1009, 511] width 20 height 20
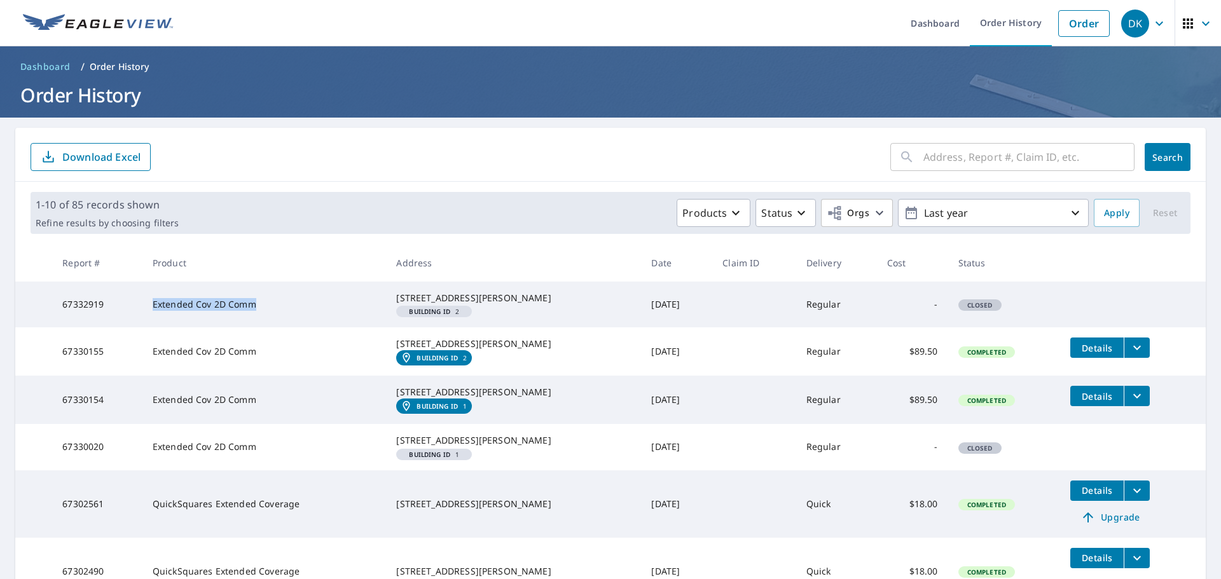
drag, startPoint x: 157, startPoint y: 310, endPoint x: 258, endPoint y: 310, distance: 100.5
click at [258, 310] on td "Extended Cov 2D Comm" at bounding box center [264, 305] width 244 height 46
copy td "Extended Cov 2D Comm"
click at [1202, 23] on icon "button" at bounding box center [1206, 23] width 8 height 4
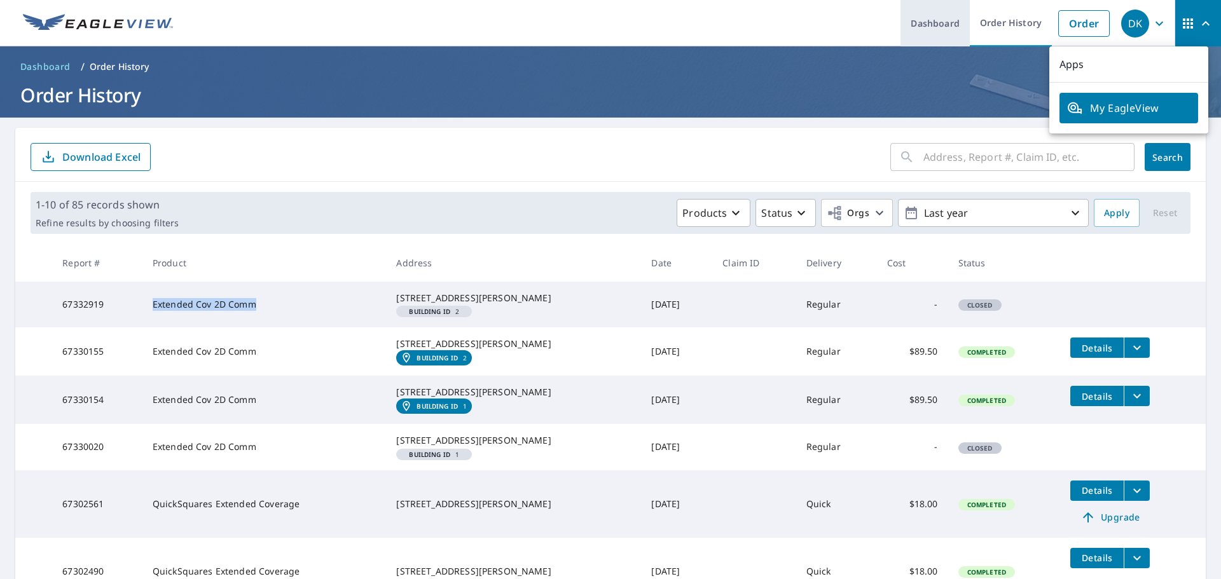
click at [927, 20] on link "Dashboard" at bounding box center [935, 23] width 69 height 46
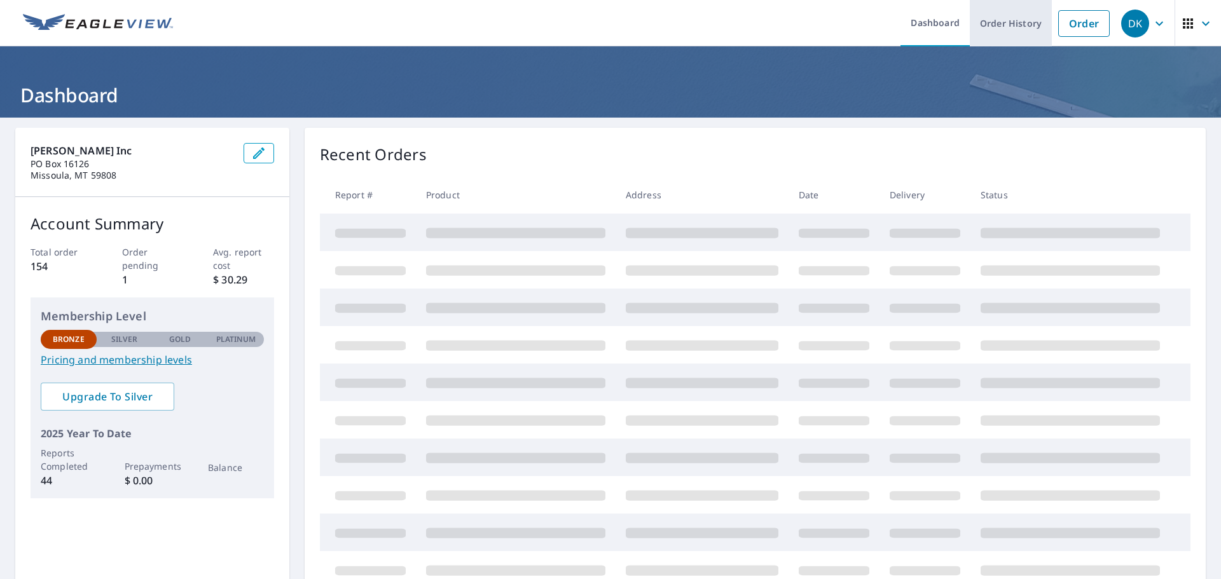
click at [1010, 24] on link "Order History" at bounding box center [1011, 23] width 82 height 46
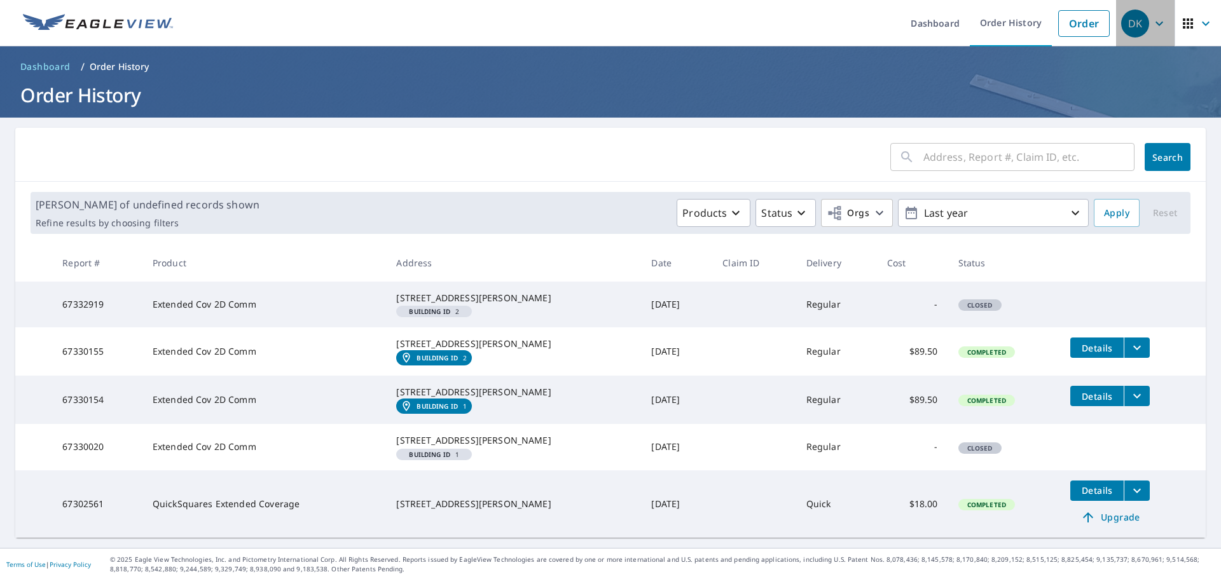
click at [1156, 23] on icon "button" at bounding box center [1160, 23] width 8 height 4
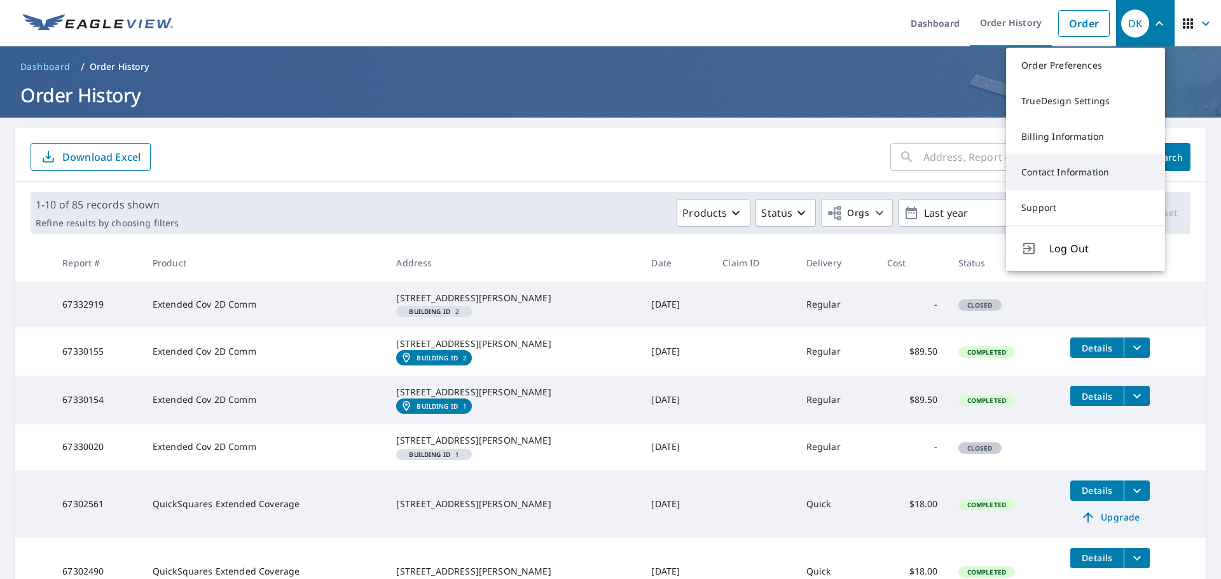
click at [1038, 176] on link "Contact Information" at bounding box center [1085, 173] width 159 height 36
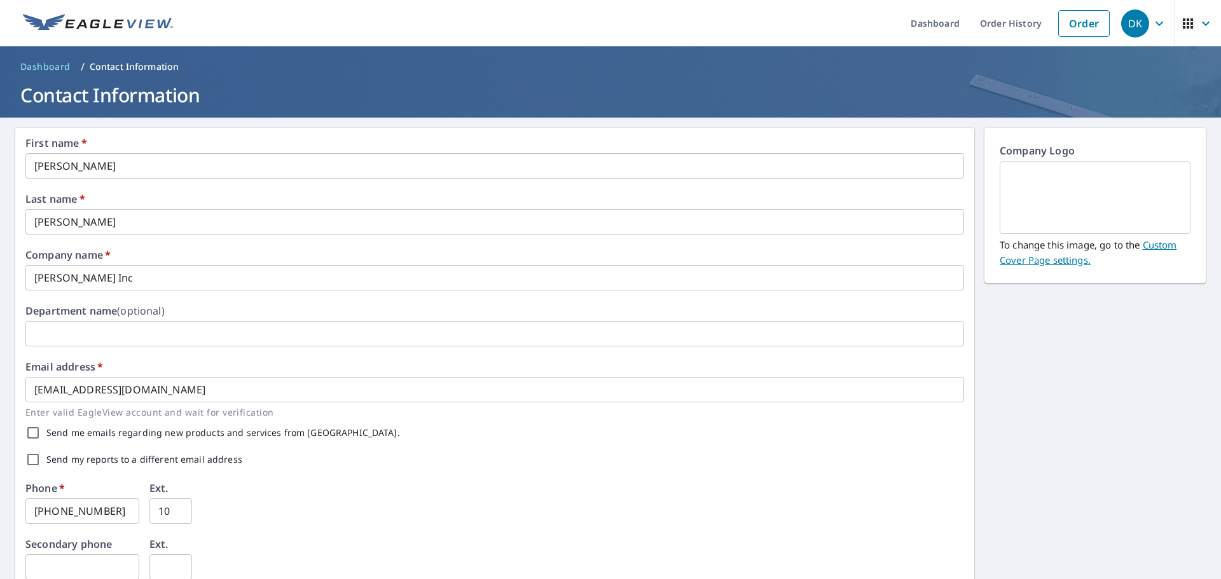
click at [1152, 19] on icon "button" at bounding box center [1159, 23] width 15 height 15
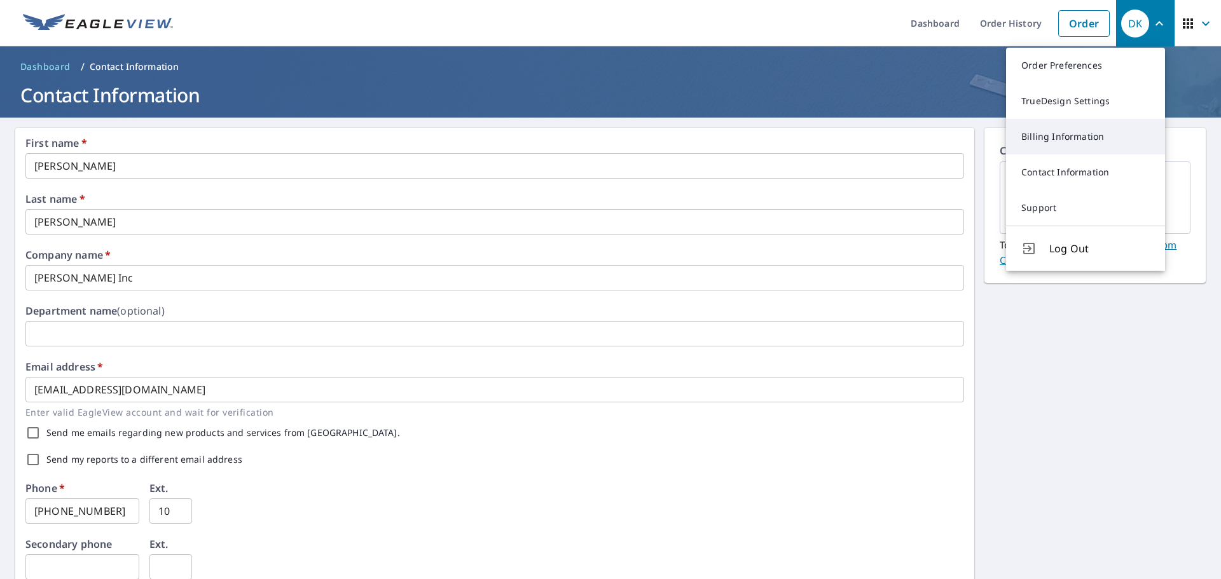
click at [1082, 135] on link "Billing Information" at bounding box center [1085, 137] width 159 height 36
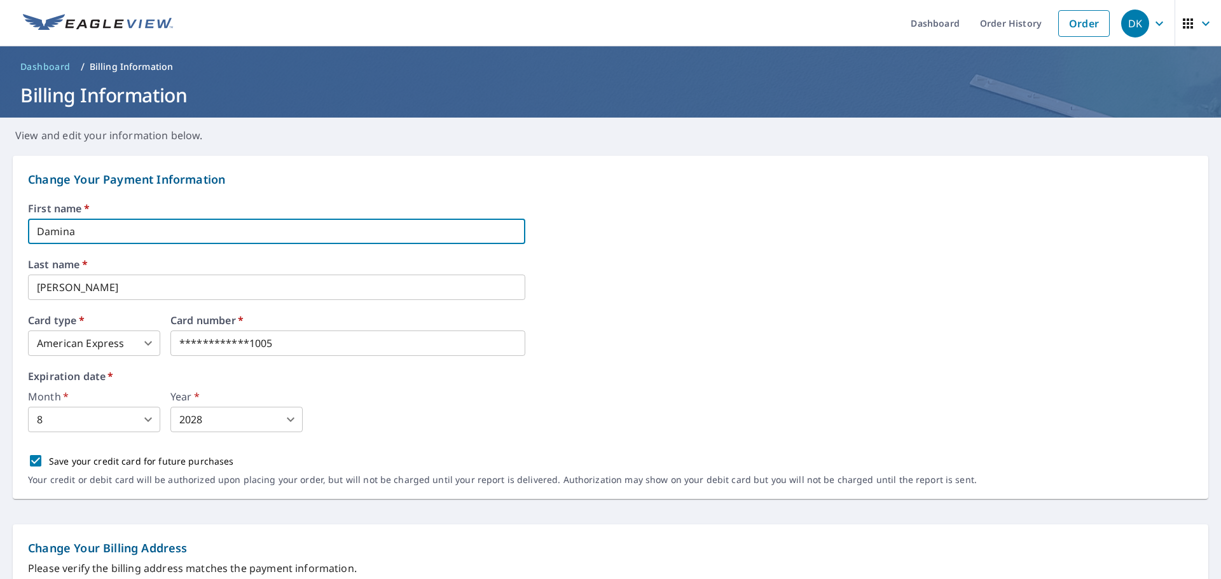
click at [77, 231] on input "Damina" at bounding box center [276, 231] width 497 height 25
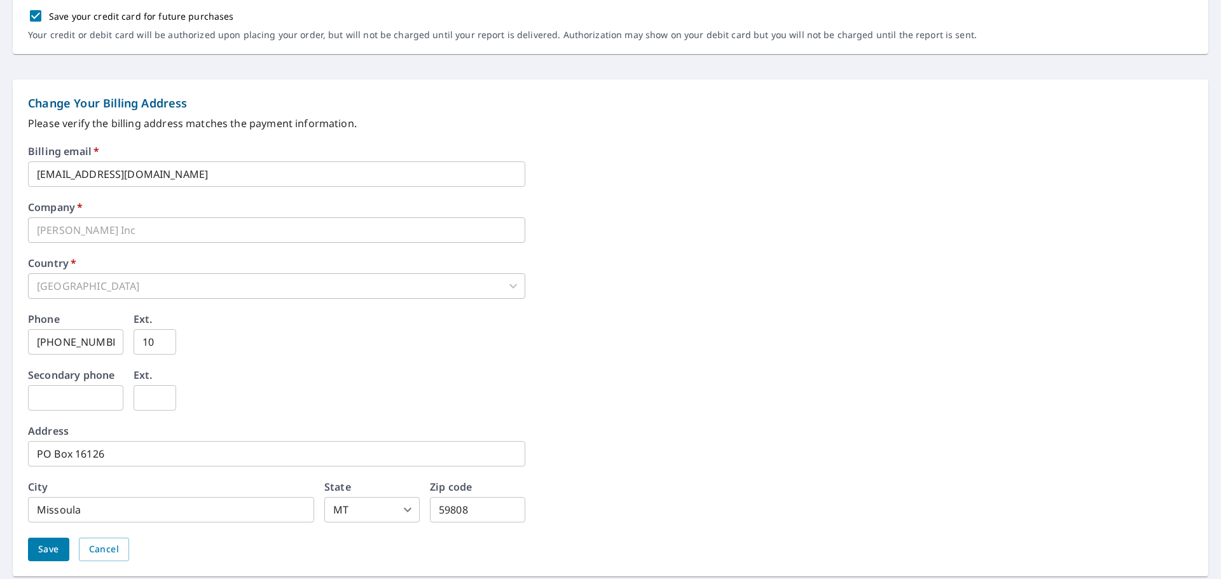
scroll to position [488, 0]
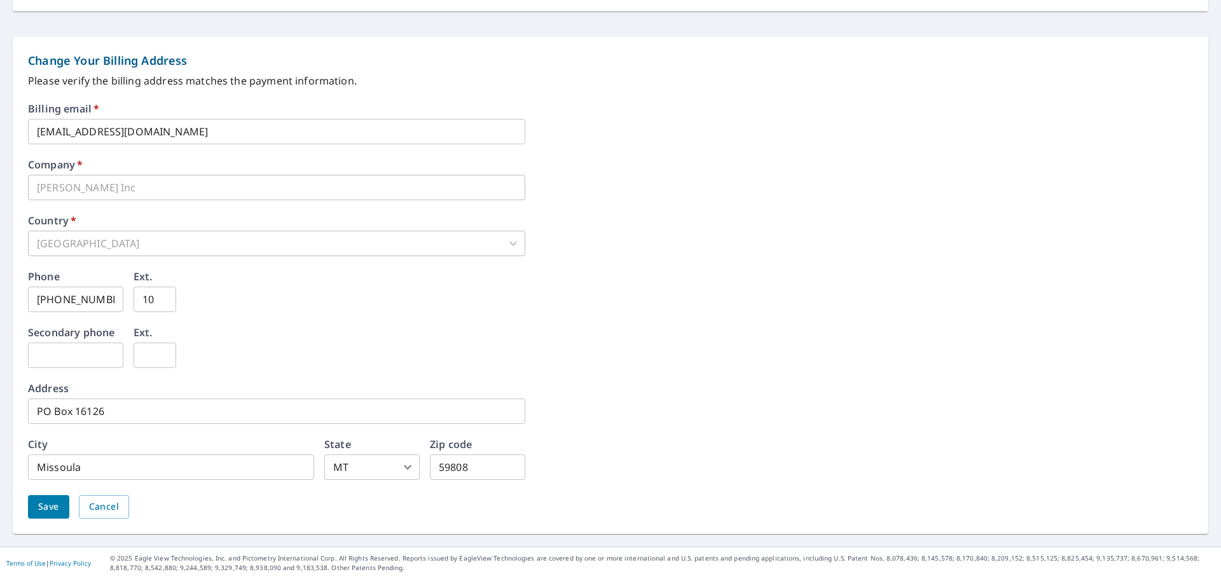
type input "Damian"
click at [44, 505] on span "Save" at bounding box center [48, 507] width 21 height 16
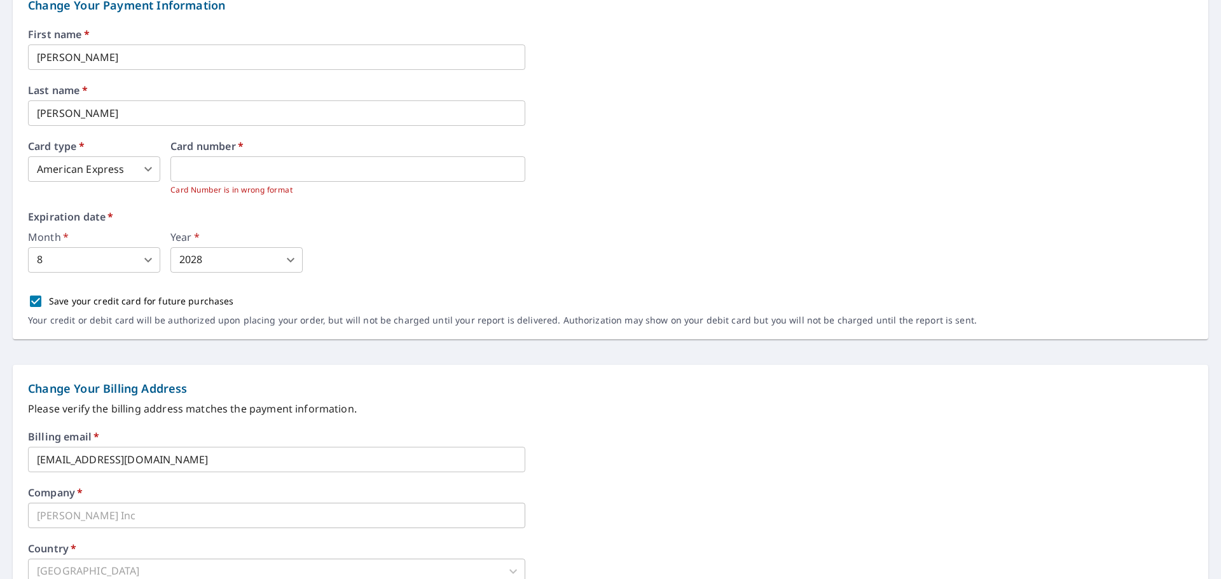
scroll to position [0, 0]
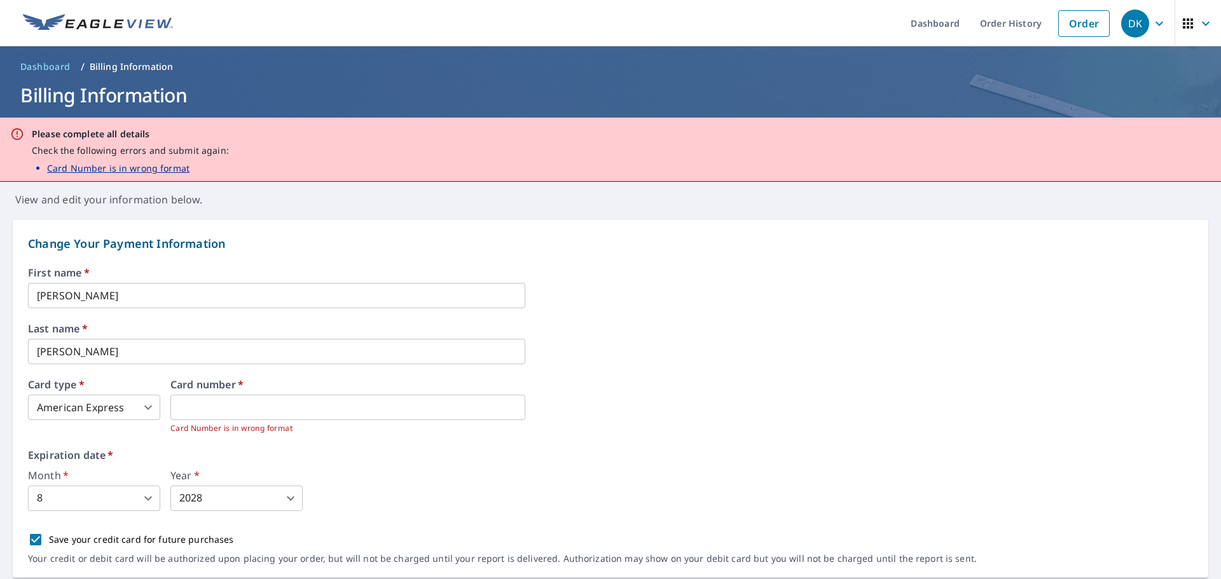
click at [390, 448] on div "First name   * Damian ​ Last name   * Khoury ​ Card type   * American Express 1…" at bounding box center [610, 423] width 1165 height 310
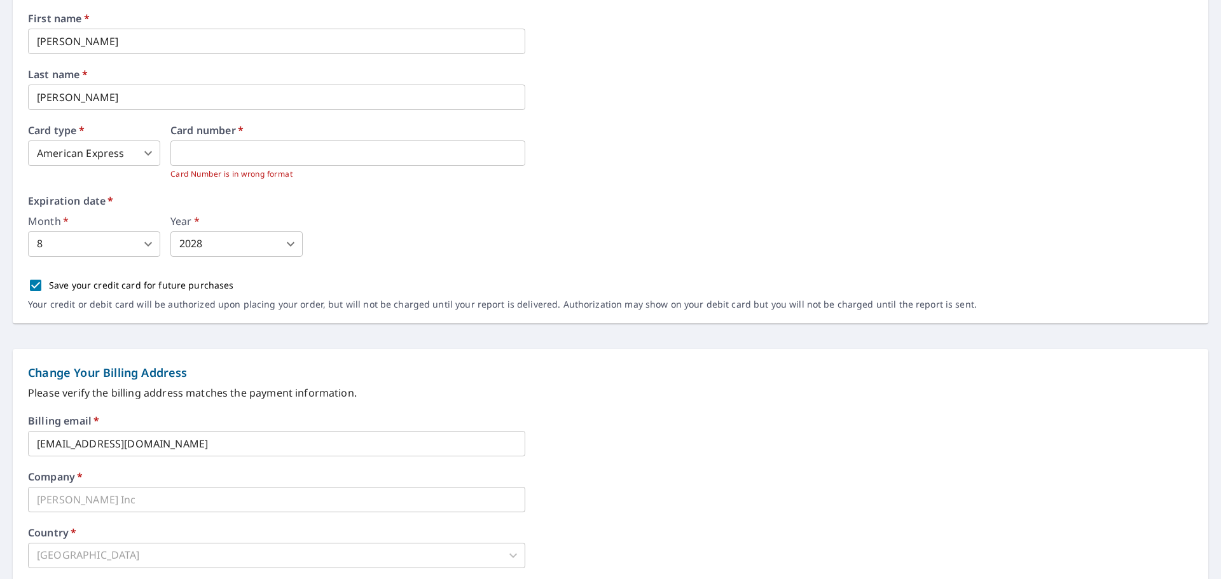
scroll to position [566, 0]
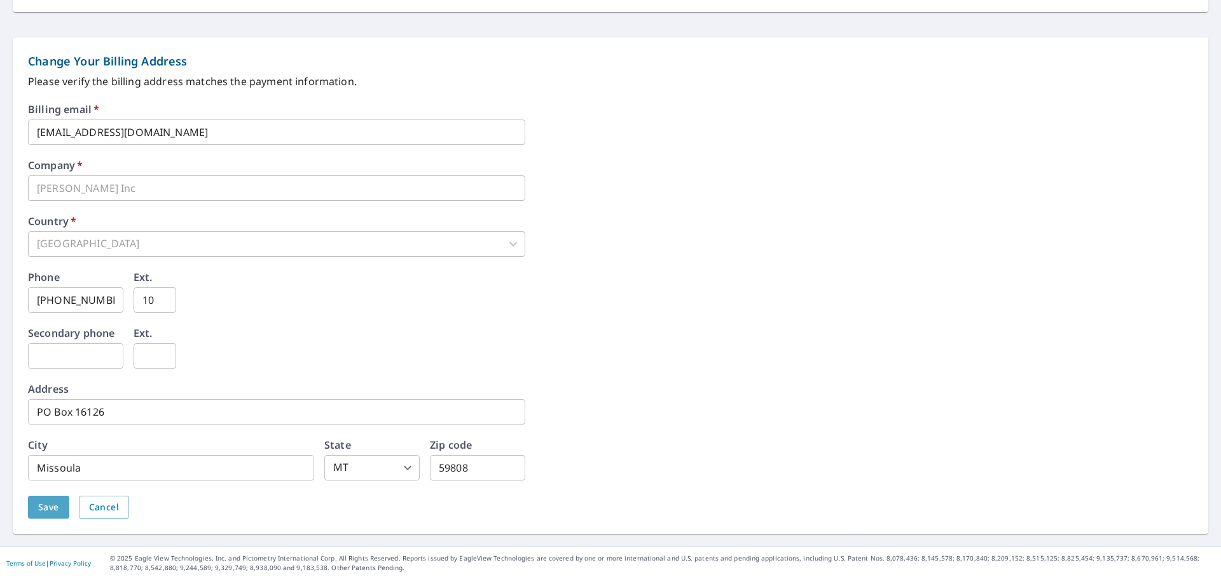
click at [36, 509] on button "Save" at bounding box center [48, 508] width 41 height 24
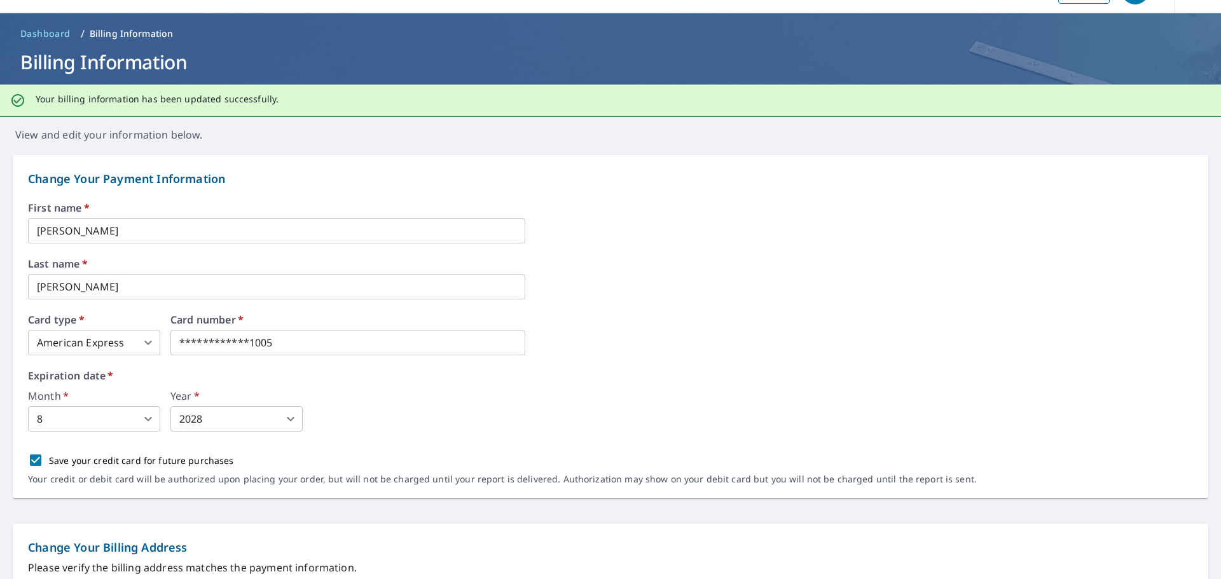
scroll to position [0, 0]
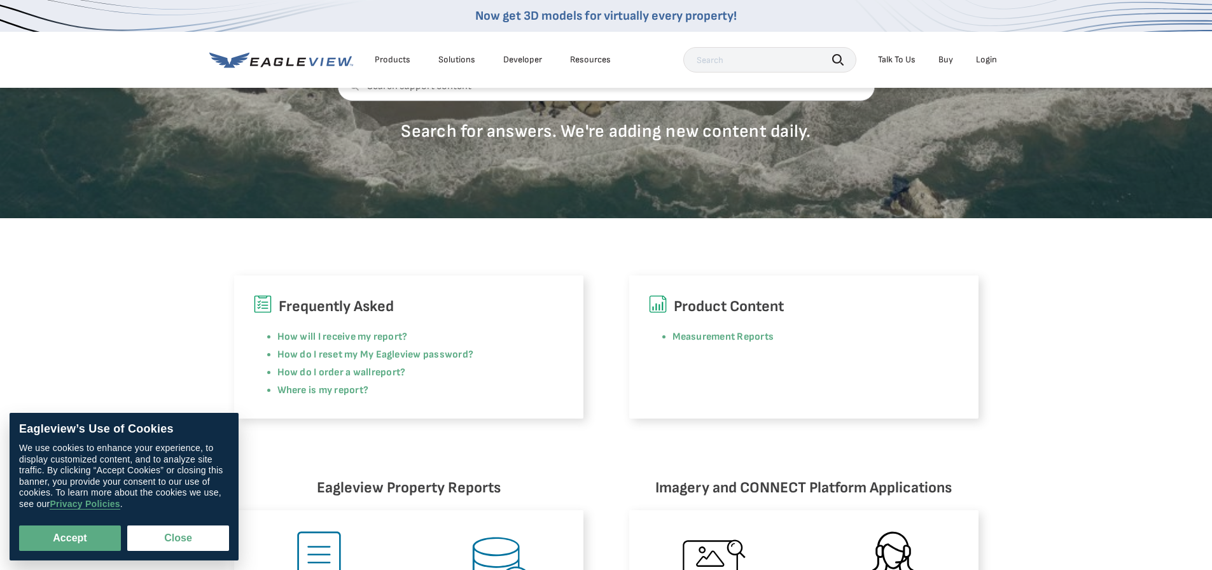
scroll to position [191, 0]
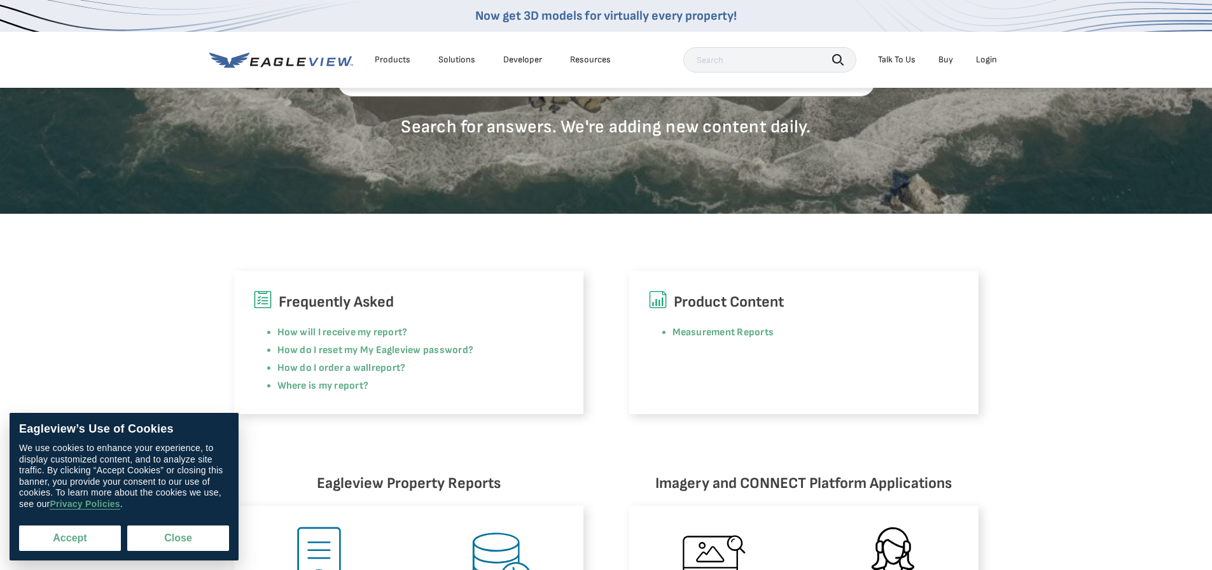
click at [55, 540] on button "Accept" at bounding box center [70, 537] width 102 height 25
checkbox input "true"
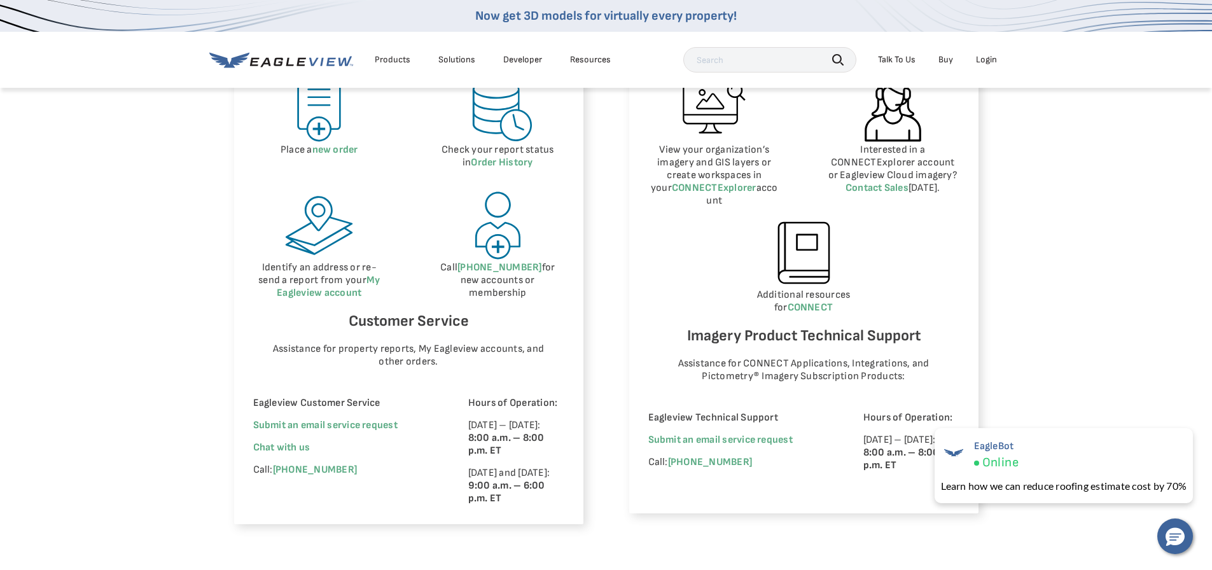
scroll to position [763, 0]
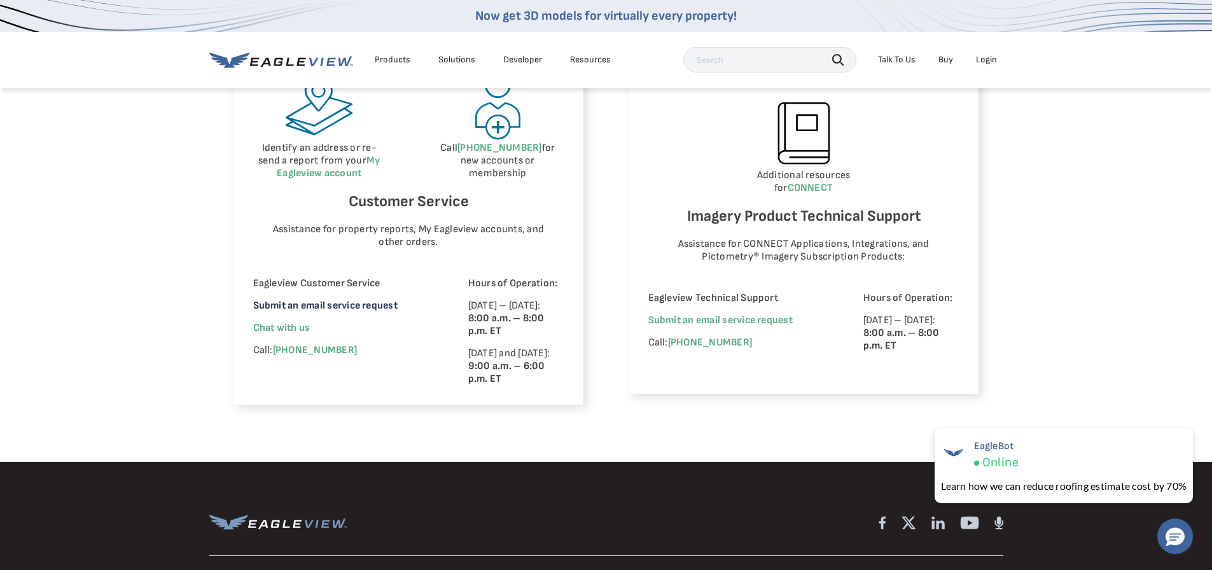
click at [286, 304] on link "Submit an email service request" at bounding box center [325, 306] width 144 height 12
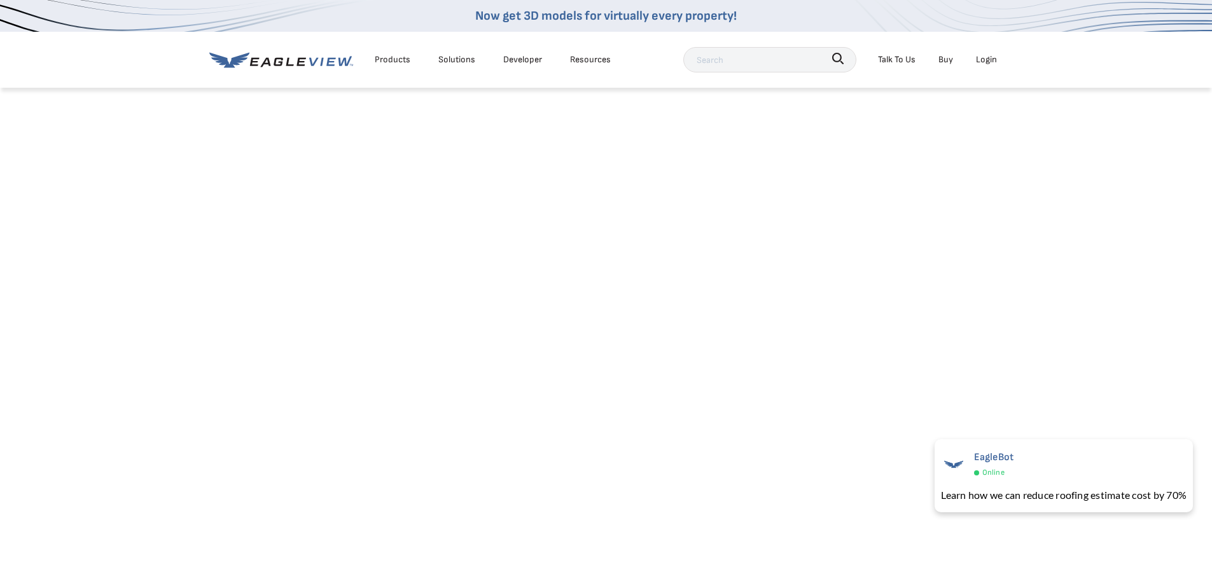
click at [882, 57] on div "Talk To Us" at bounding box center [897, 60] width 38 height 16
click at [971, 124] on span "Contact Us" at bounding box center [980, 126] width 43 height 16
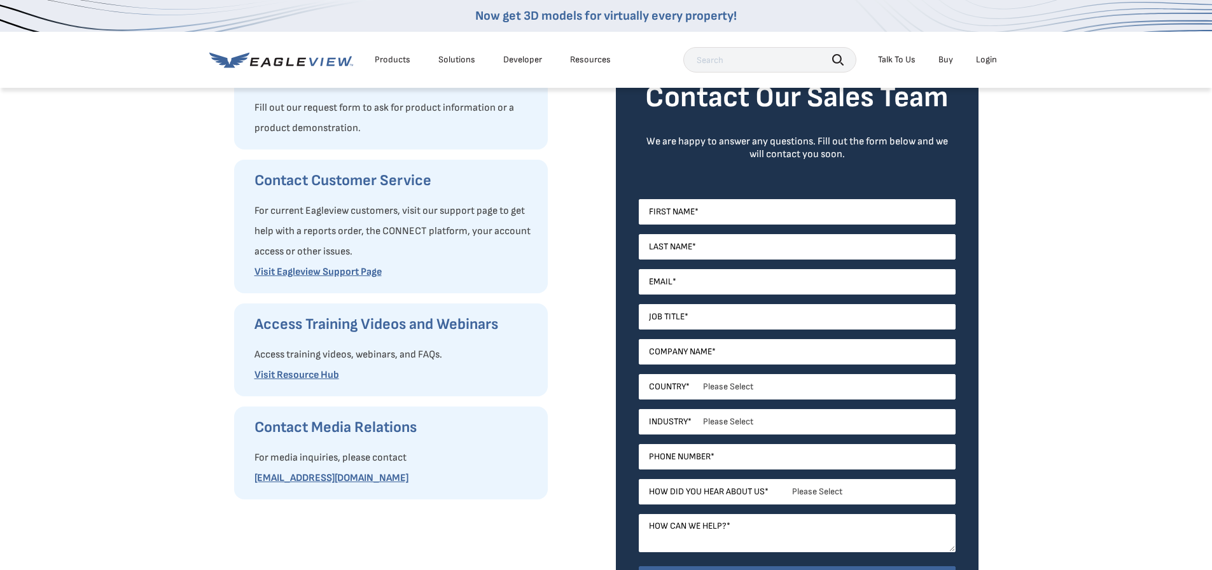
scroll to position [254, 0]
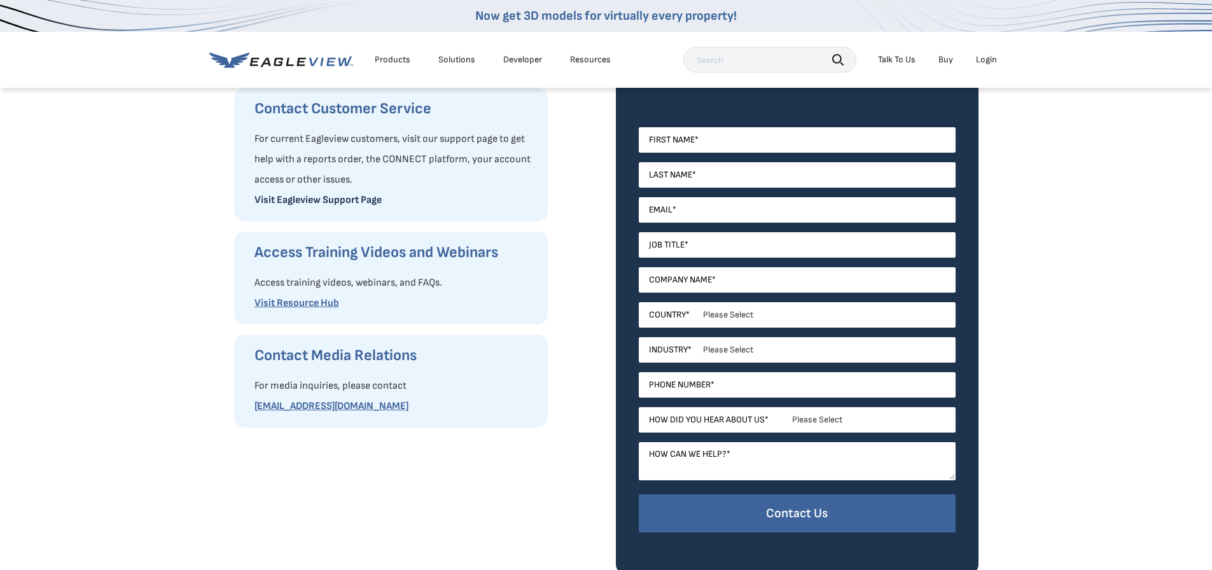
click at [338, 202] on link "Visit Eagleview Support Page" at bounding box center [317, 200] width 127 height 12
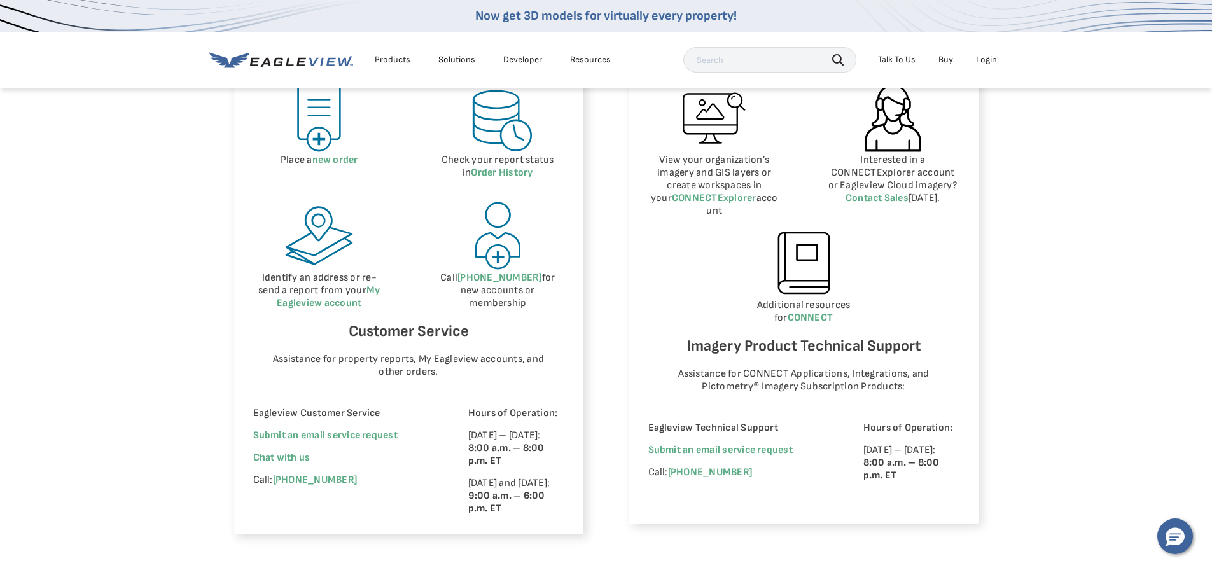
scroll to position [636, 0]
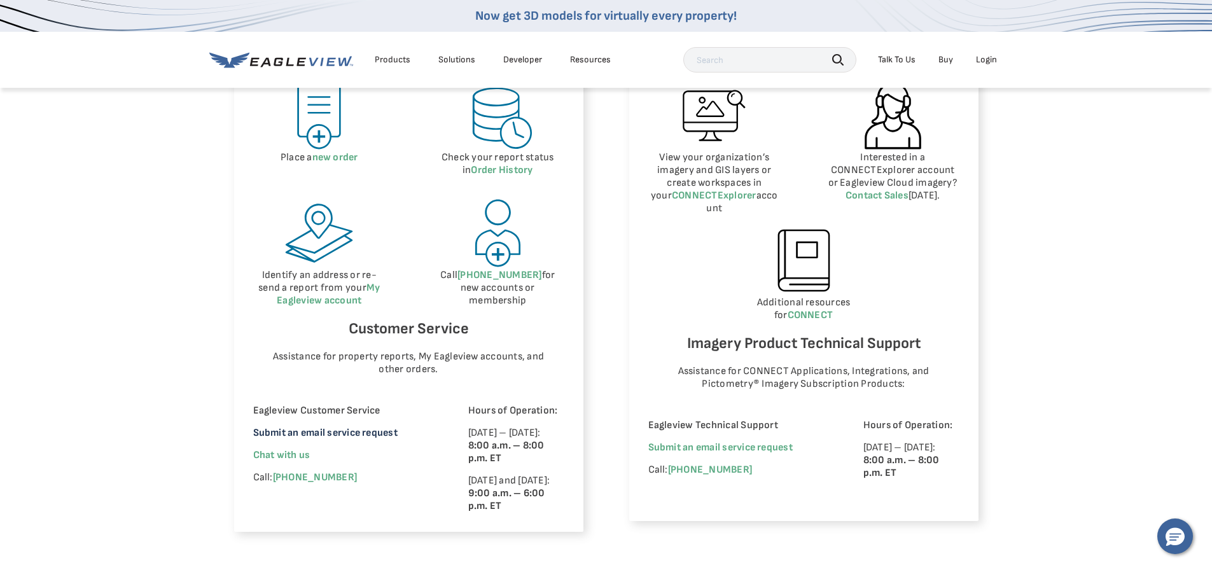
click at [286, 431] on link "Submit an email service request" at bounding box center [325, 433] width 144 height 12
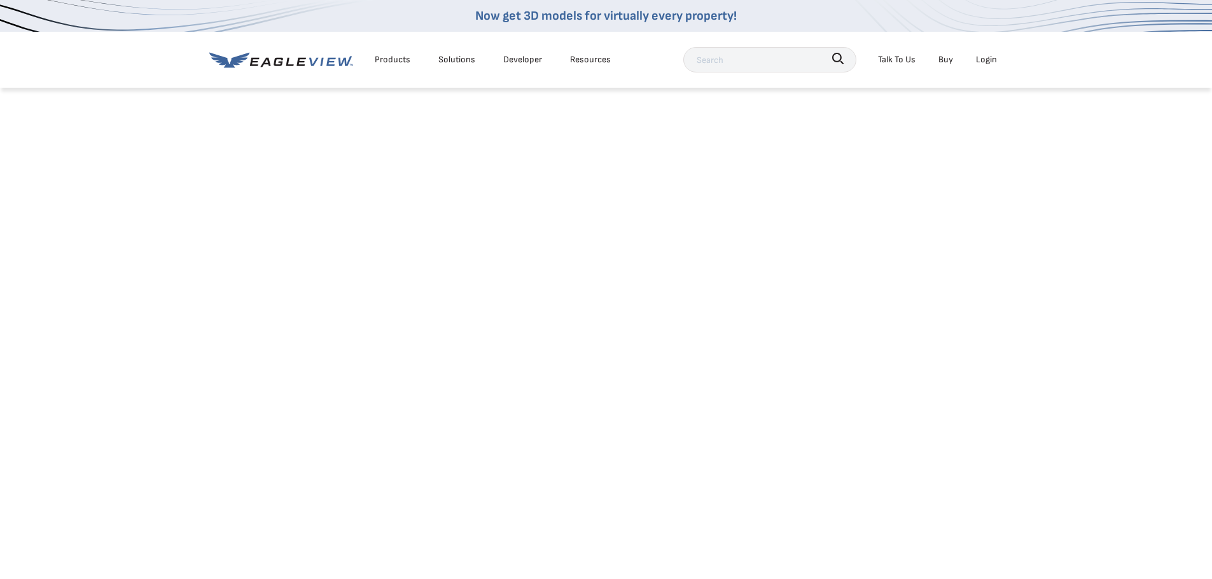
drag, startPoint x: 1056, startPoint y: 346, endPoint x: 1095, endPoint y: 7, distance: 341.3
